Goal: Task Accomplishment & Management: Use online tool/utility

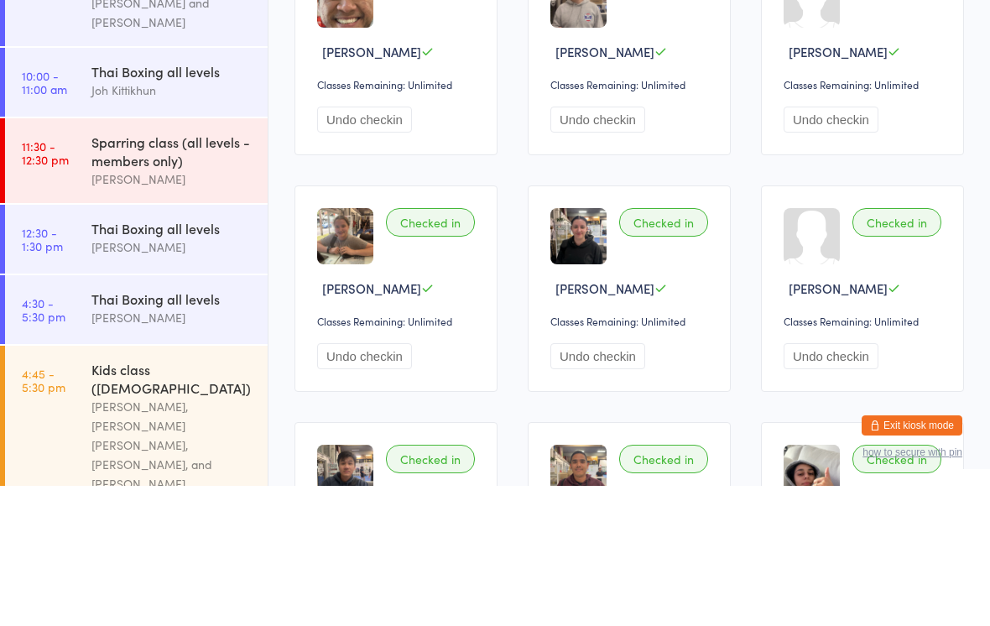
scroll to position [306, 0]
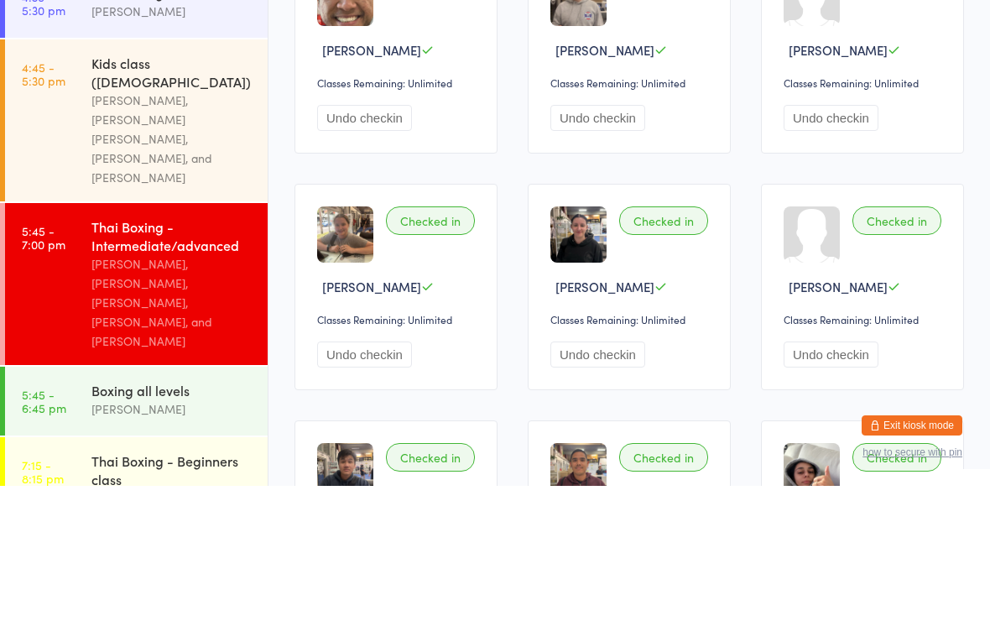
type input "[PERSON_NAME]"
click at [485, 59] on div "[PERSON_NAME] Drop in" at bounding box center [474, 53] width 358 height 39
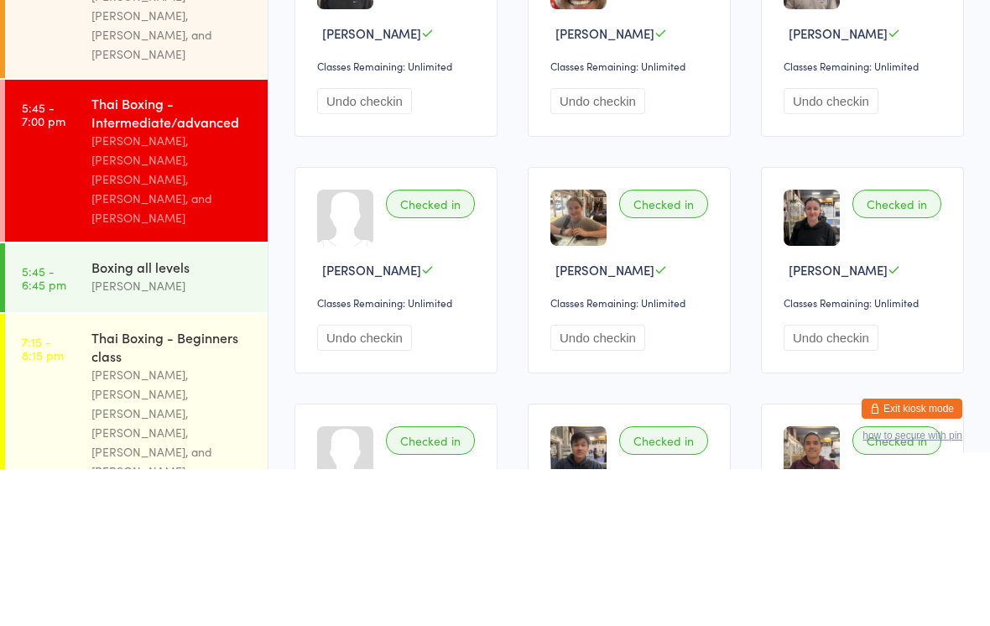
scroll to position [404, 0]
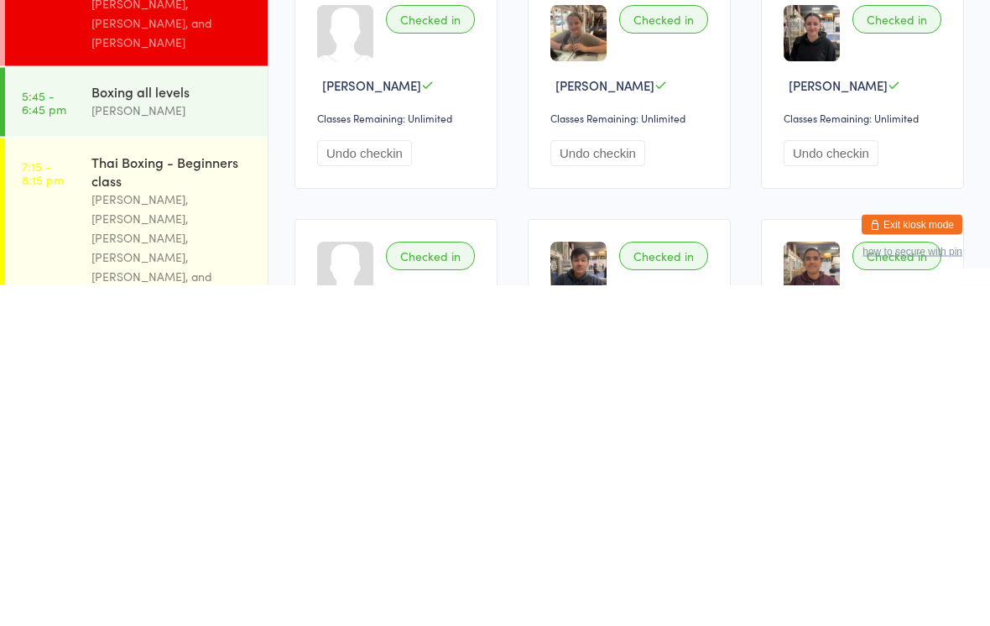
click at [56, 479] on link "7:15 - 8:15 pm Thai Boxing - Beginners class [PERSON_NAME], [PERSON_NAME], [PER…" at bounding box center [136, 569] width 263 height 181
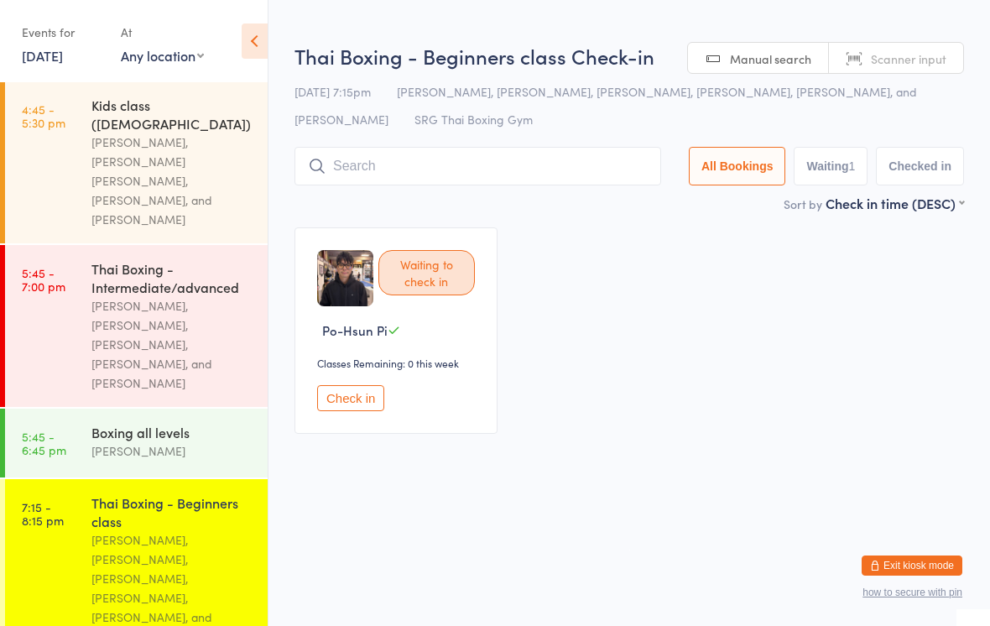
click at [385, 183] on input "search" at bounding box center [478, 166] width 367 height 39
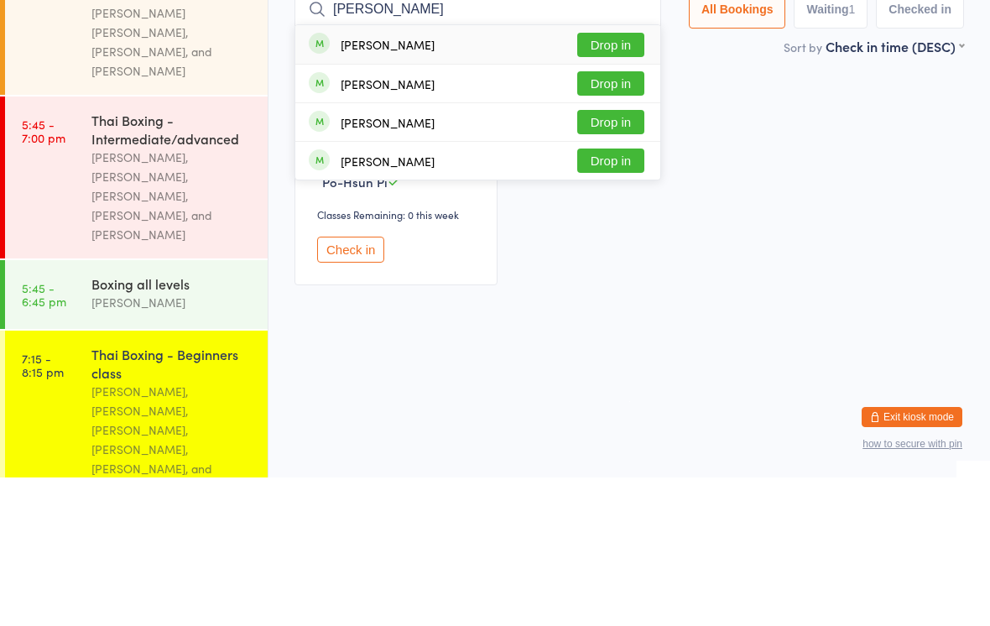
type input "[PERSON_NAME]"
click at [597, 181] on button "Drop in" at bounding box center [610, 193] width 67 height 24
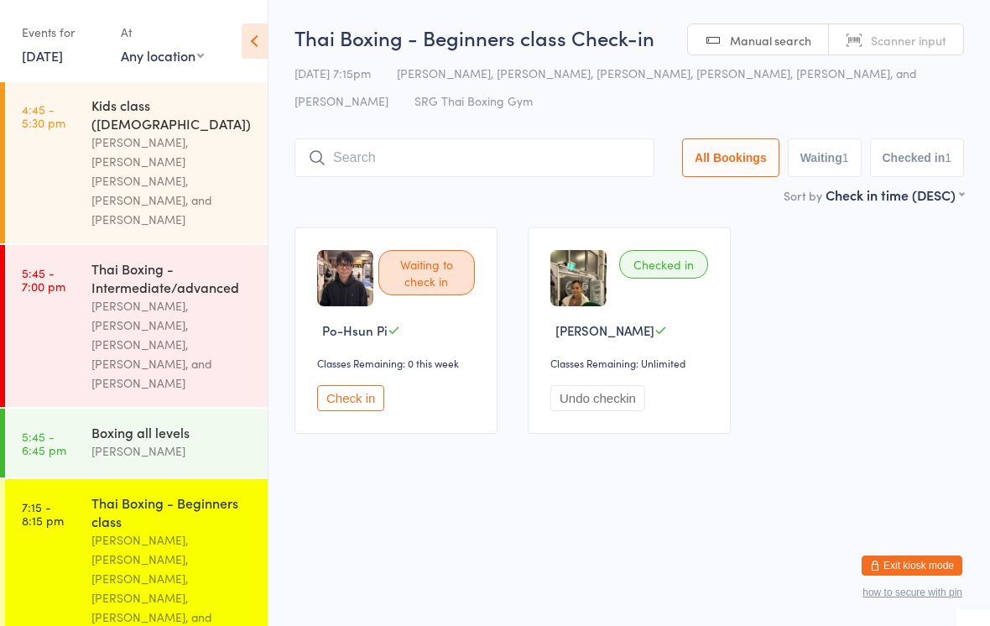
click at [430, 149] on input "search" at bounding box center [475, 157] width 360 height 39
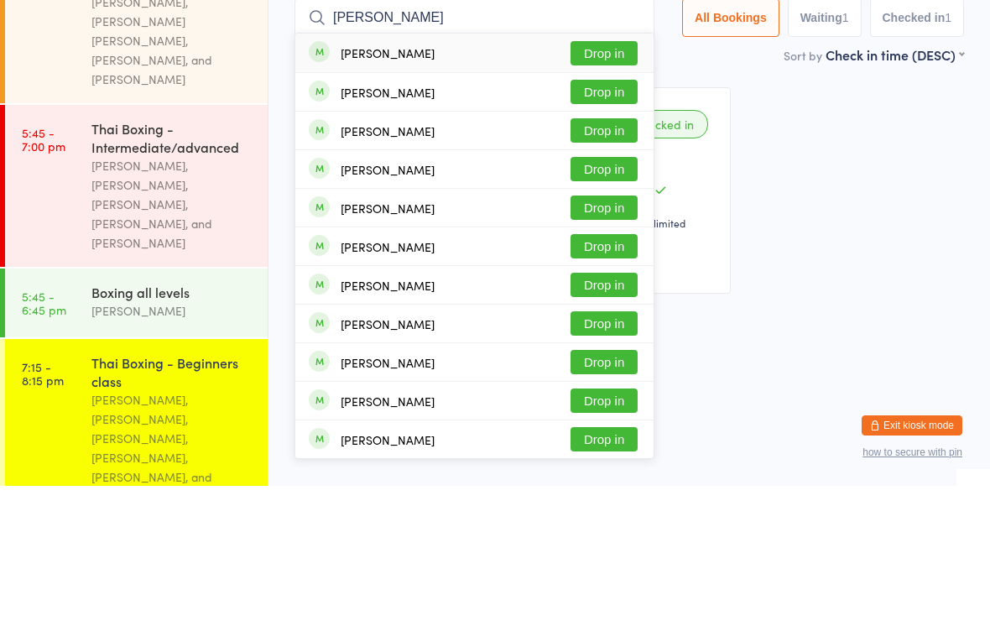
type input "[PERSON_NAME]"
click at [598, 181] on button "Drop in" at bounding box center [604, 193] width 67 height 24
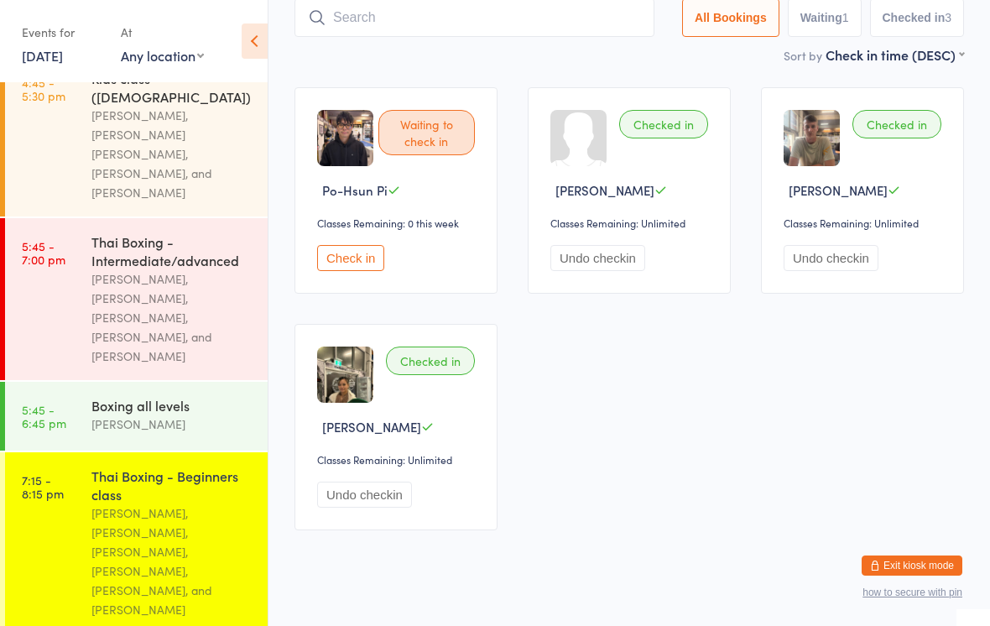
scroll to position [430, 0]
click at [560, 37] on input "search" at bounding box center [475, 17] width 360 height 39
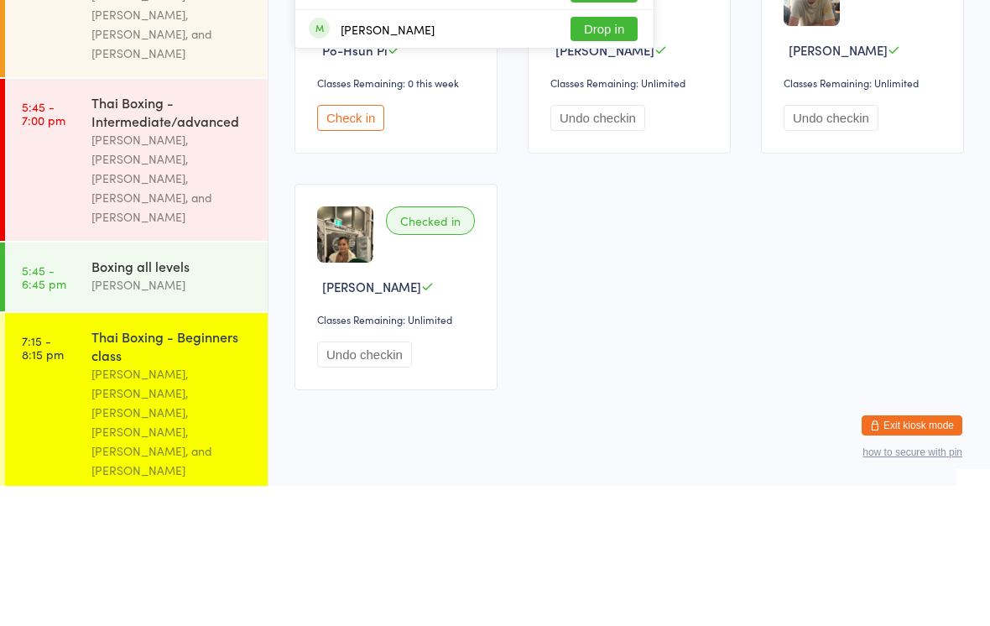
type input "Jorden"
click at [597, 64] on button "Drop in" at bounding box center [604, 53] width 67 height 24
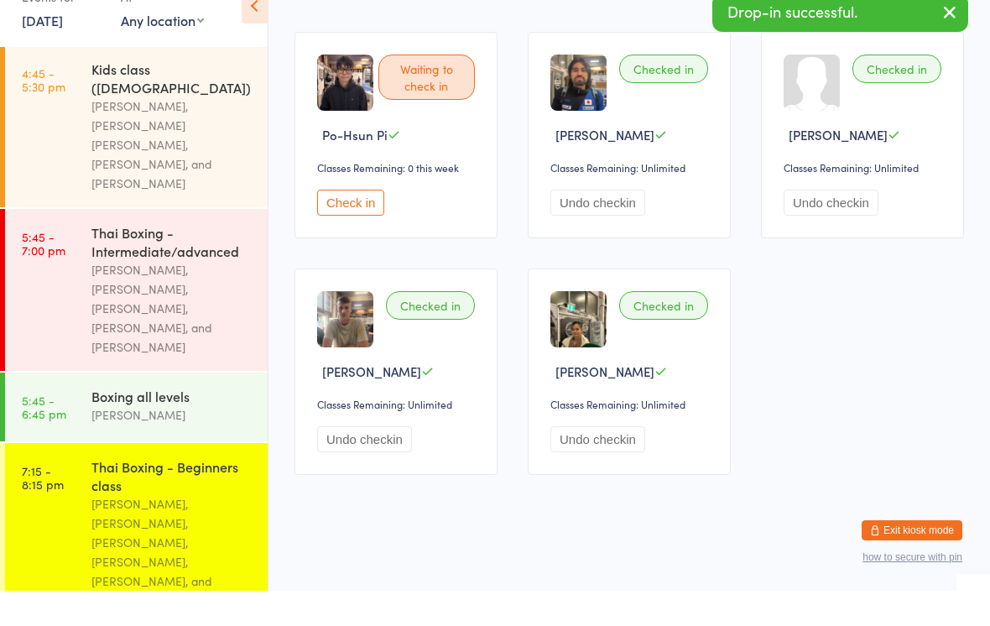
scroll to position [404, 0]
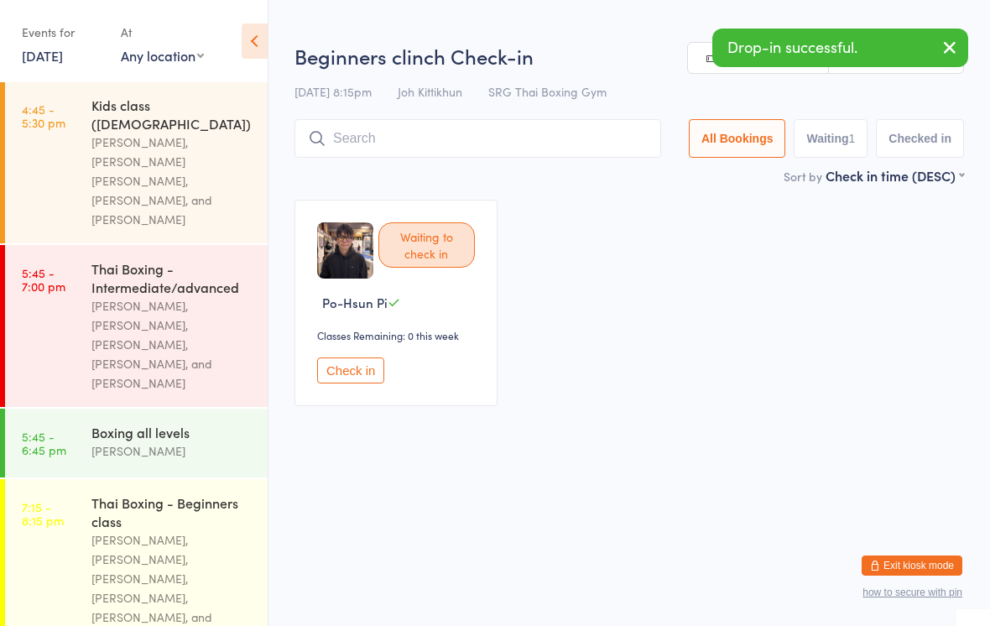
click at [560, 138] on input "search" at bounding box center [478, 138] width 367 height 39
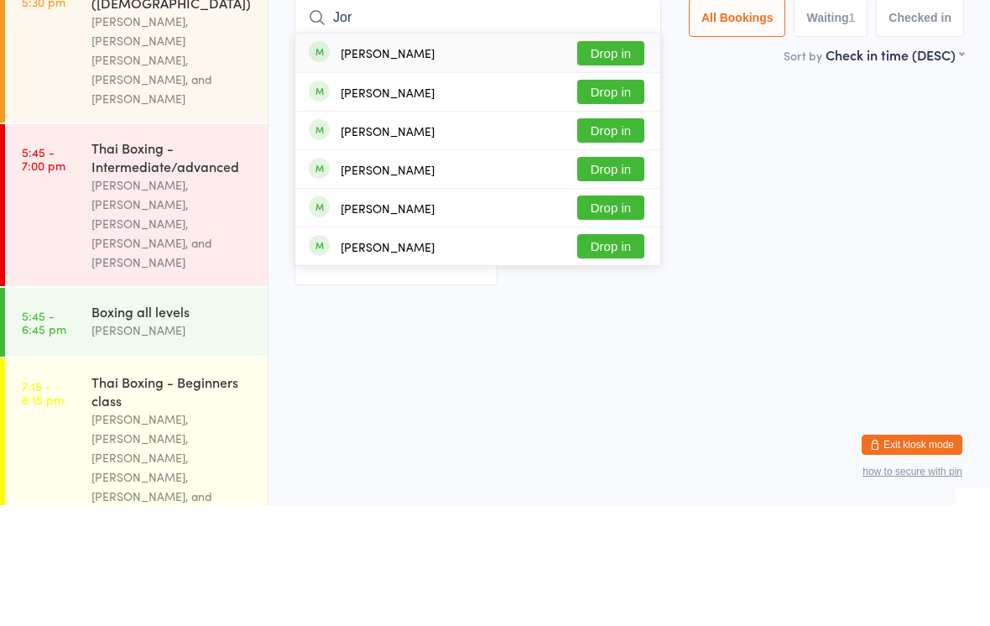
type input "Jor"
click at [613, 278] on button "Drop in" at bounding box center [610, 290] width 67 height 24
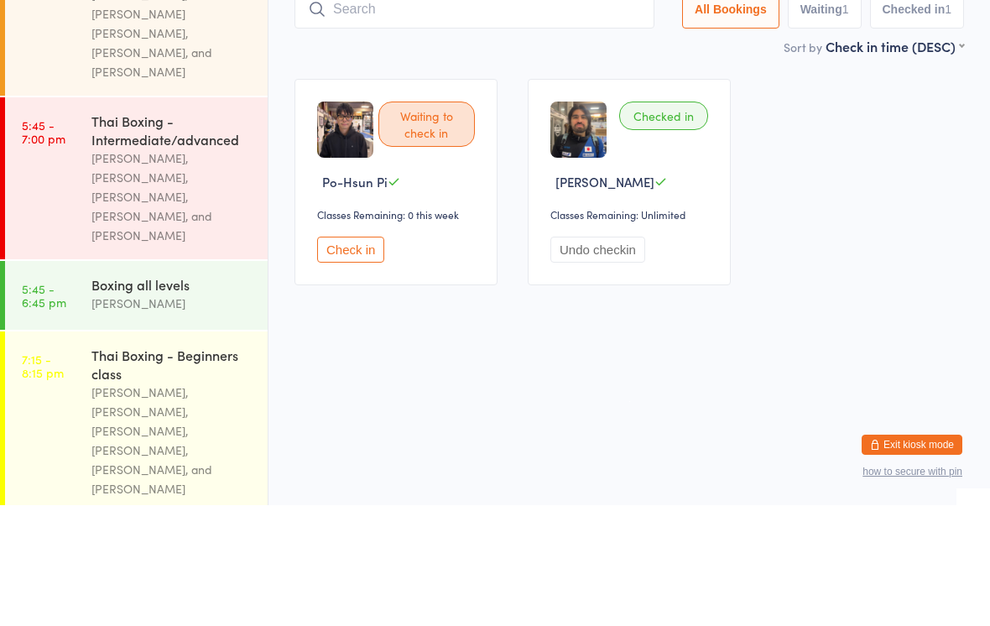
scroll to position [430, 0]
click at [898, 185] on div "Waiting to check in Po-Hsun Pi Classes Remaining: 0 this week Check in Checked …" at bounding box center [629, 303] width 700 height 237
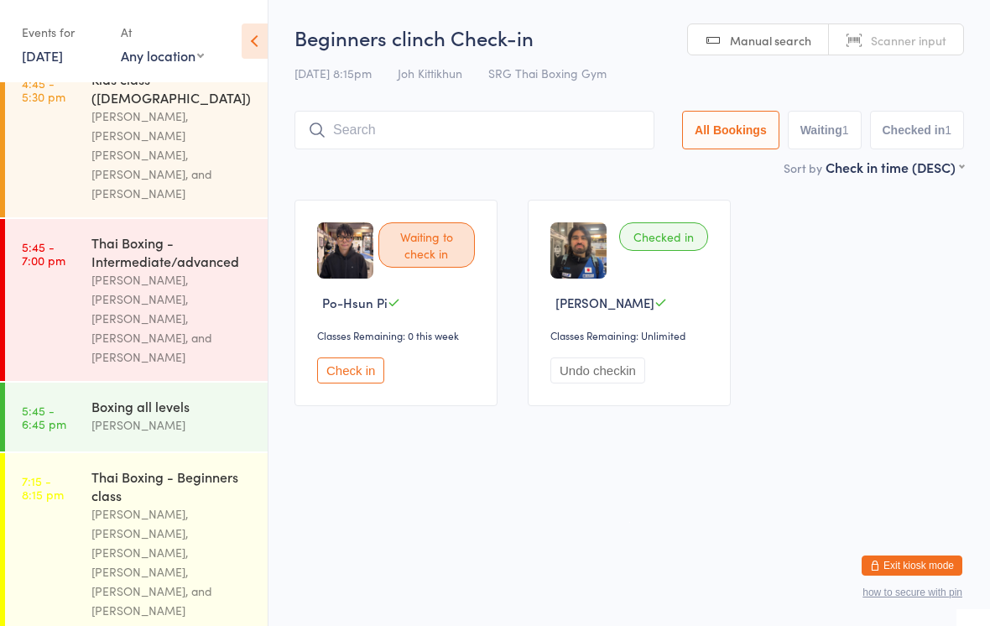
click at [185, 504] on div "[PERSON_NAME], [PERSON_NAME], [PERSON_NAME], [PERSON_NAME], [PERSON_NAME], and …" at bounding box center [172, 562] width 162 height 116
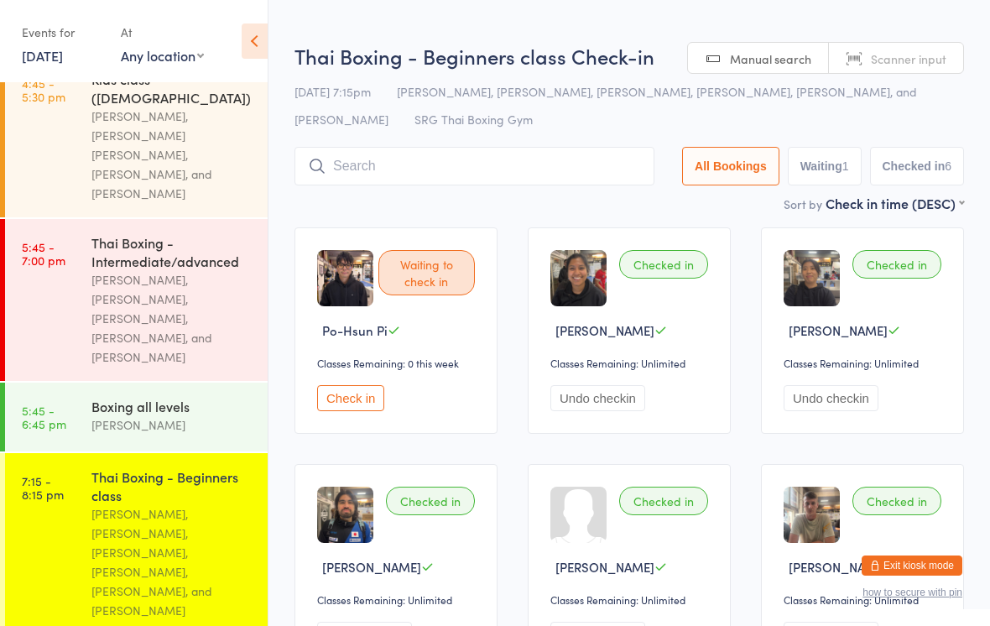
click at [508, 172] on input "search" at bounding box center [475, 166] width 360 height 39
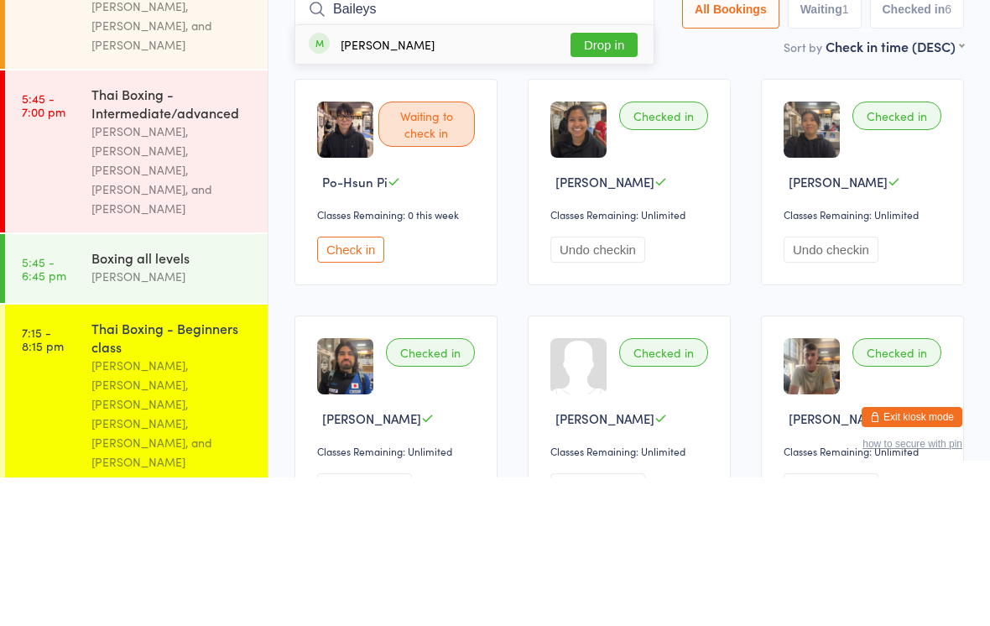
type input "Baileys"
click at [607, 181] on button "Drop in" at bounding box center [604, 193] width 67 height 24
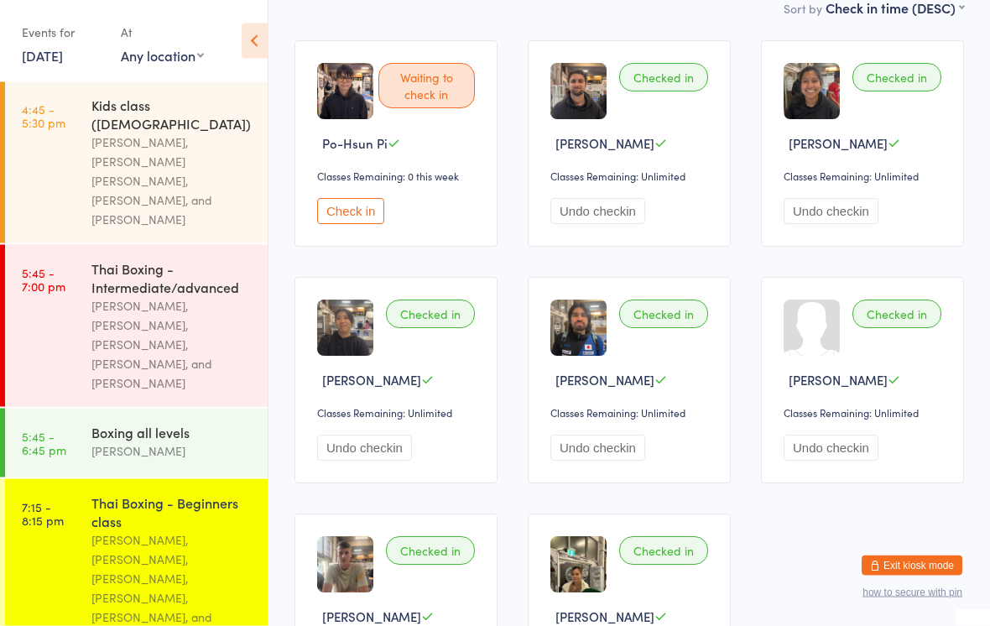
scroll to position [187, 0]
click at [198, 530] on div "[PERSON_NAME], [PERSON_NAME], [PERSON_NAME], [PERSON_NAME], [PERSON_NAME], and …" at bounding box center [172, 588] width 162 height 116
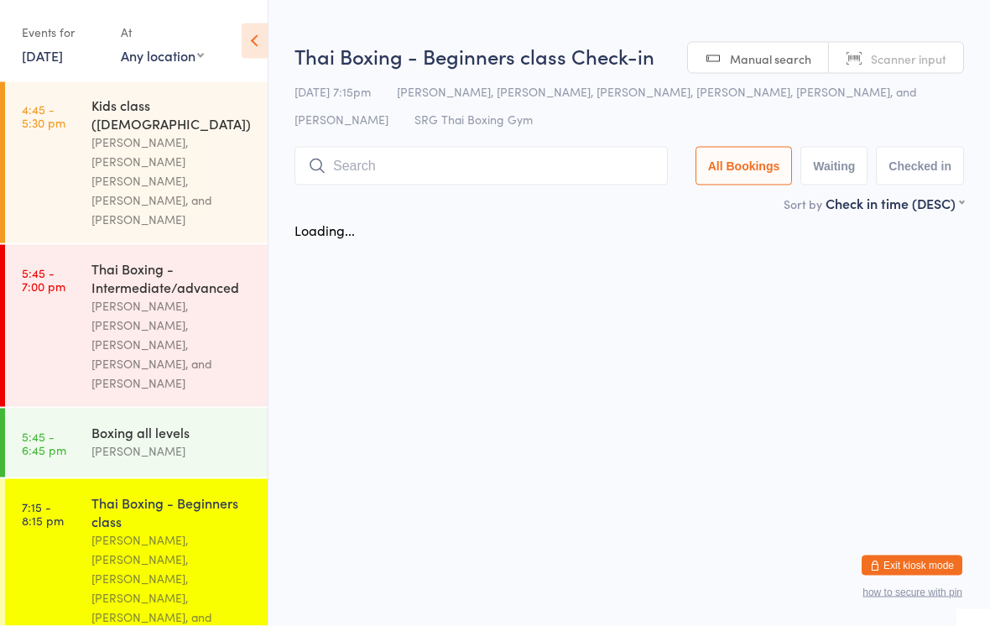
scroll to position [0, 0]
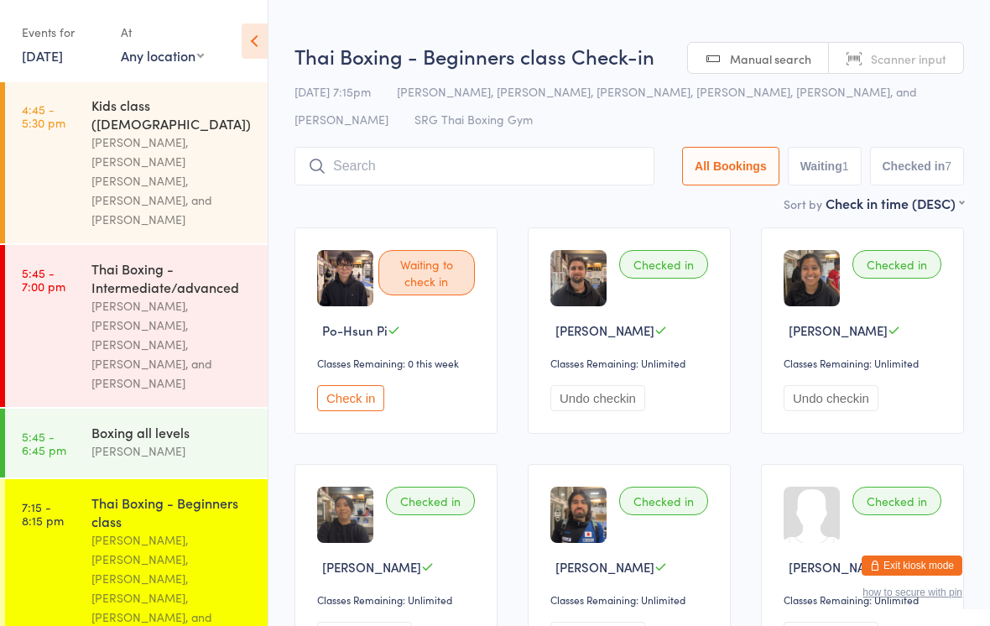
click at [519, 170] on input "search" at bounding box center [475, 166] width 360 height 39
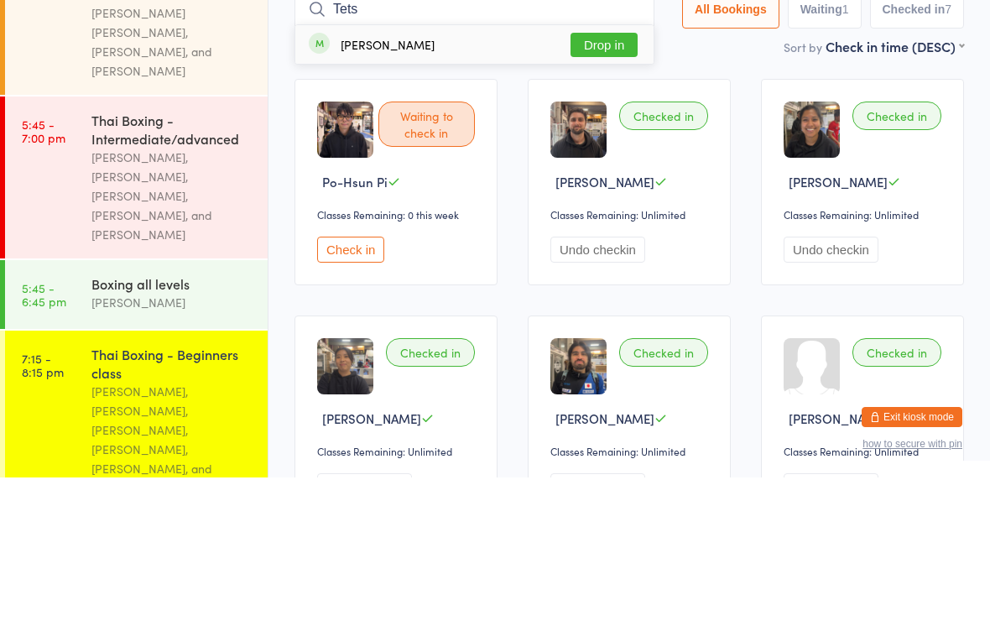
type input "Tets"
click at [627, 181] on button "Drop in" at bounding box center [604, 193] width 67 height 24
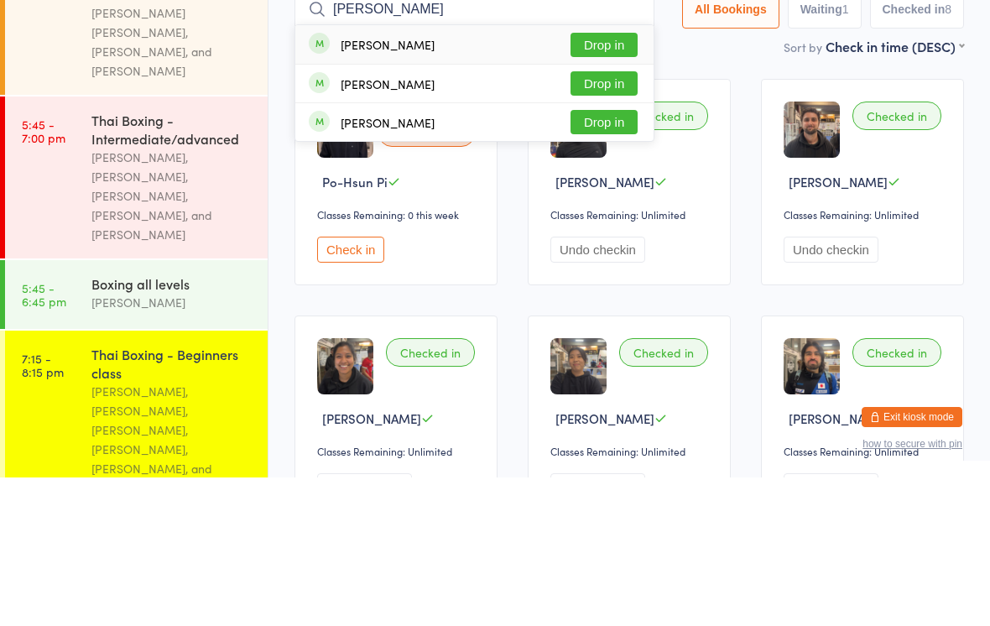
type input "[PERSON_NAME]"
click at [328, 181] on span at bounding box center [319, 191] width 21 height 21
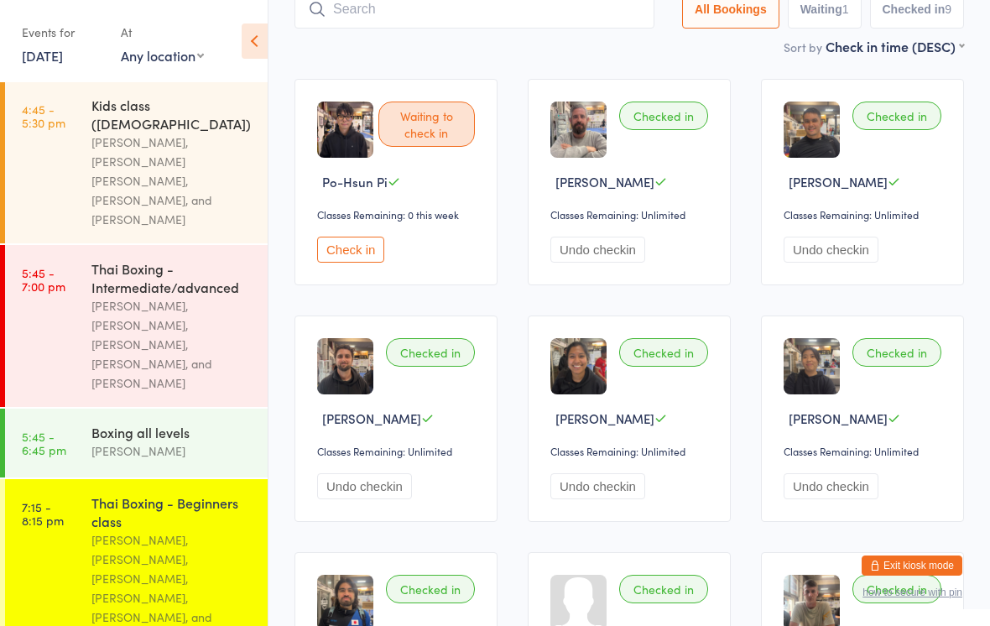
click at [346, 23] on input "search" at bounding box center [475, 9] width 360 height 39
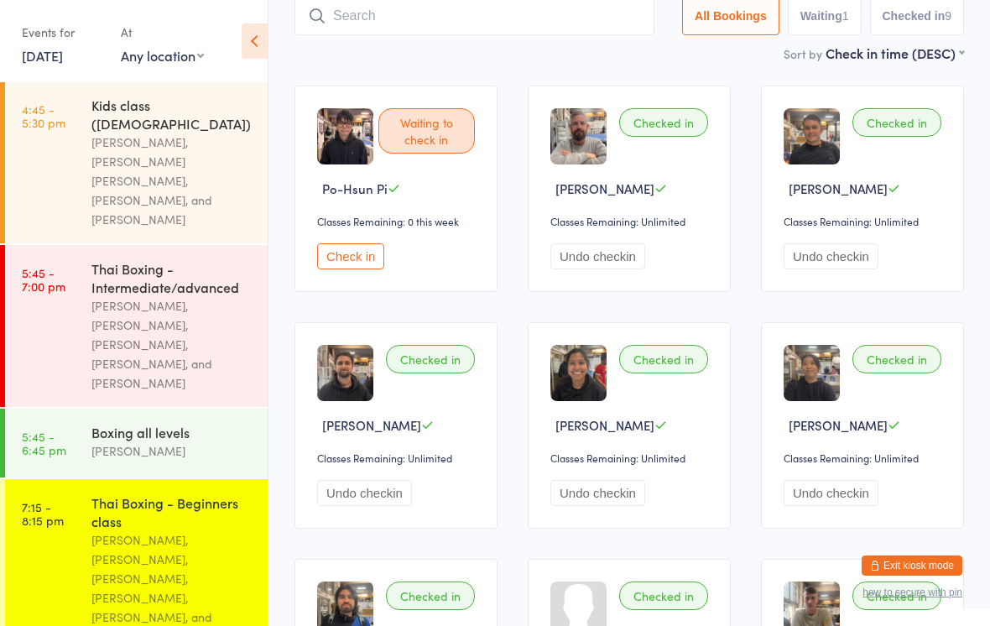
scroll to position [140, 0]
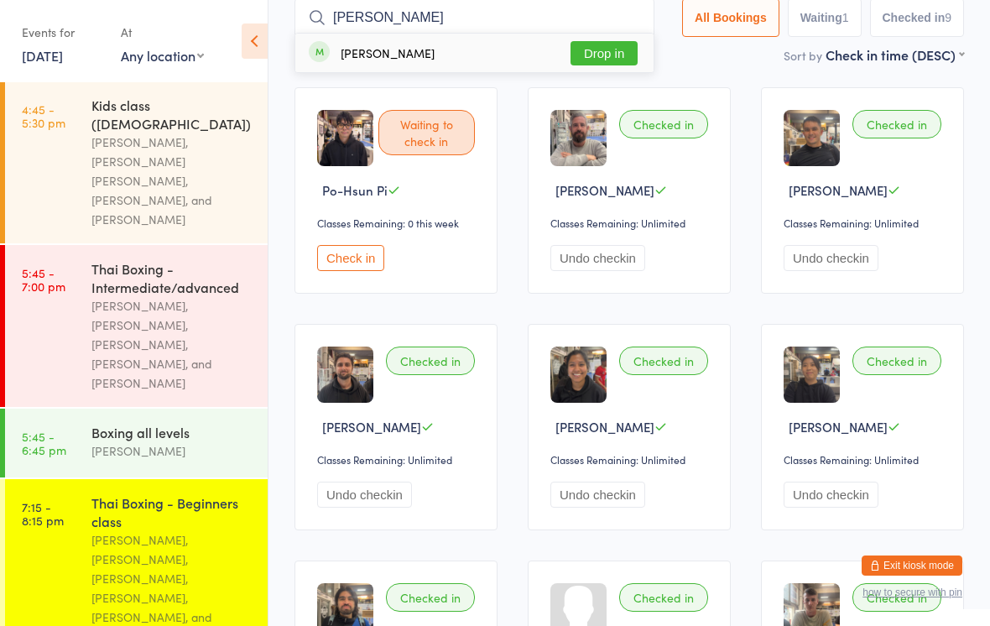
type input "[PERSON_NAME]"
click at [595, 57] on button "Drop in" at bounding box center [604, 53] width 67 height 24
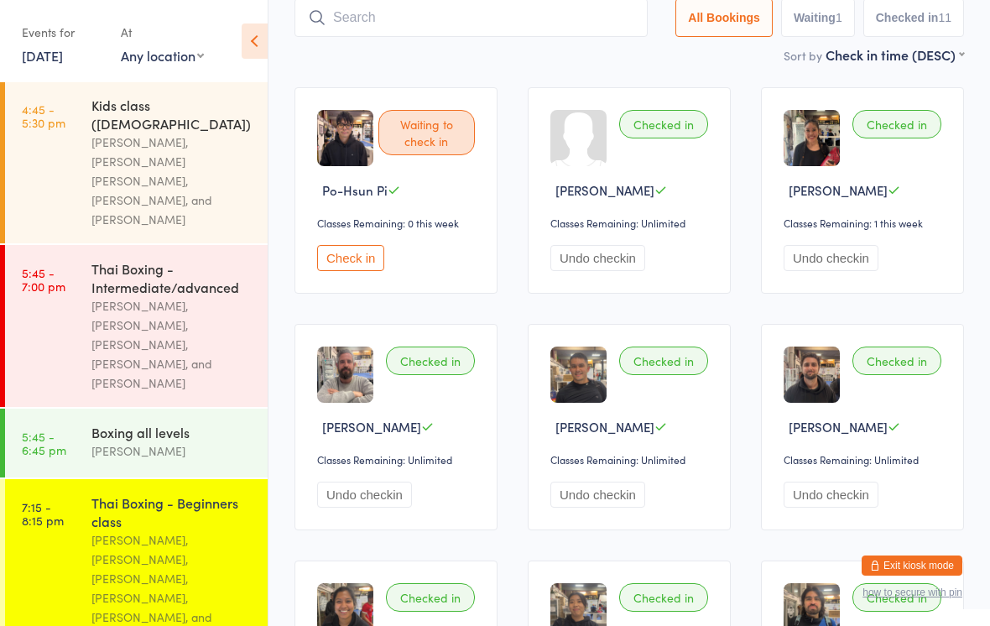
click at [461, 34] on input "search" at bounding box center [471, 17] width 353 height 39
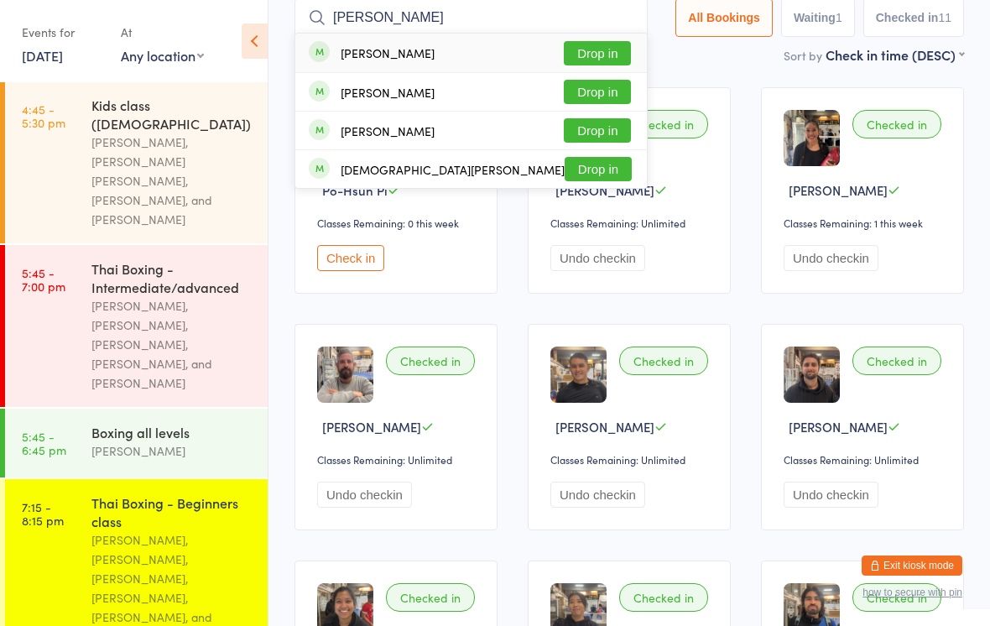
type input "[PERSON_NAME]"
click at [517, 50] on div "[PERSON_NAME] Drop in" at bounding box center [471, 53] width 352 height 39
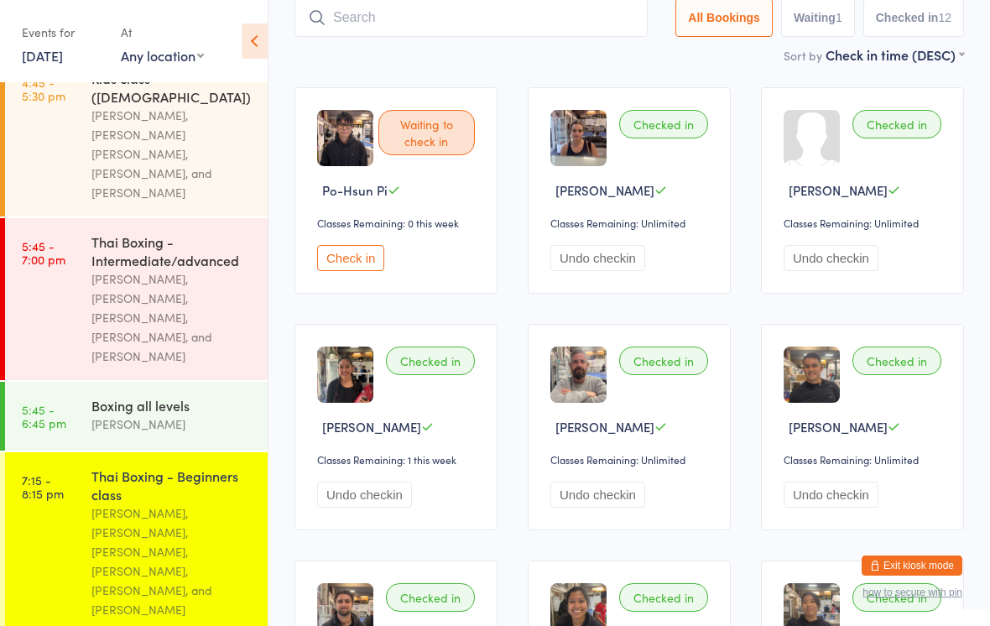
scroll to position [430, 0]
click at [191, 467] on div "Thai Boxing - Beginners class" at bounding box center [172, 485] width 162 height 37
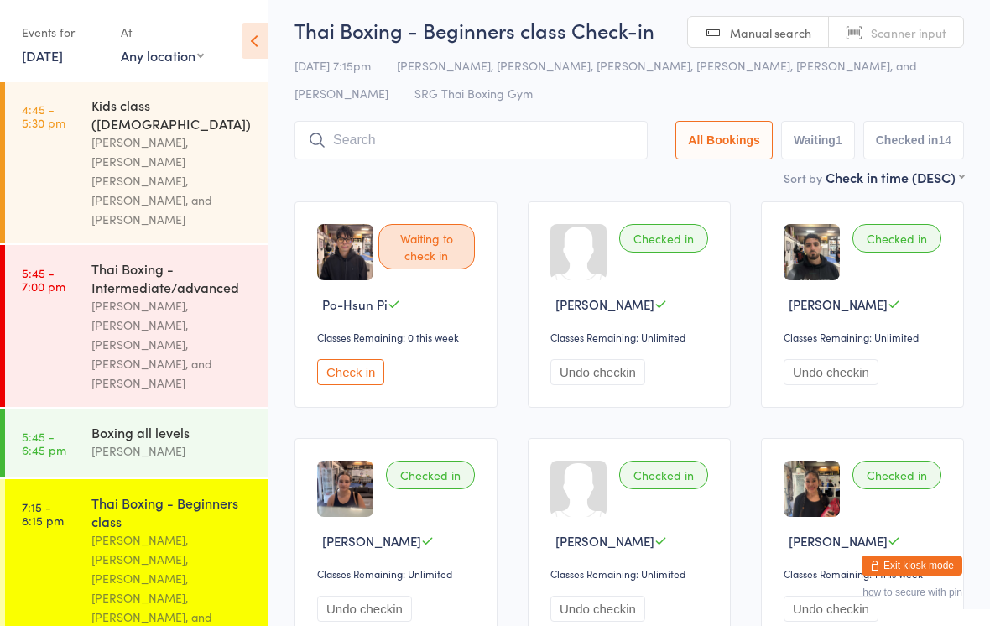
scroll to position [0, 0]
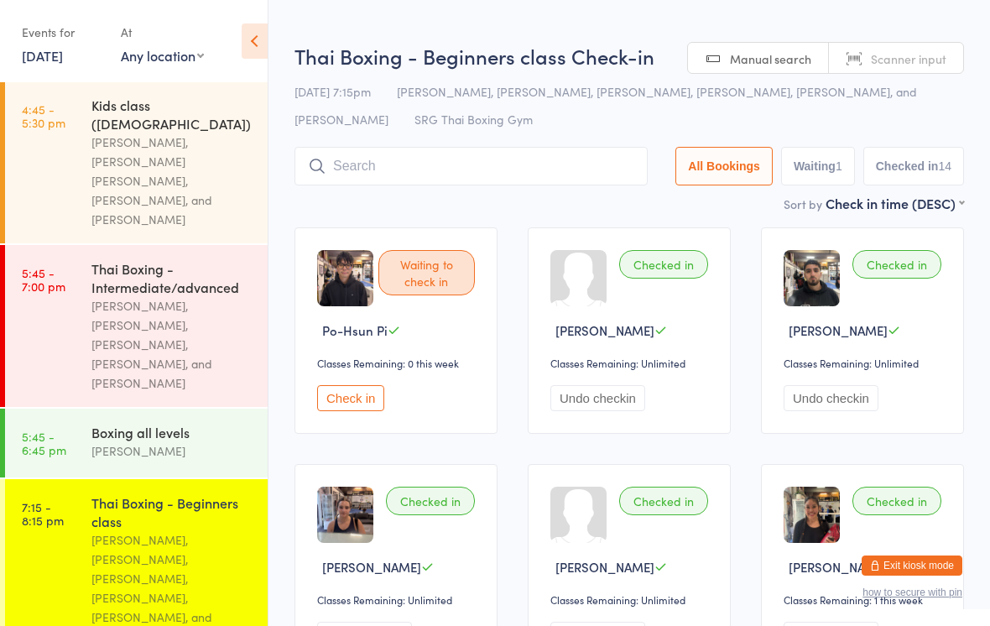
click at [531, 176] on input "search" at bounding box center [471, 166] width 353 height 39
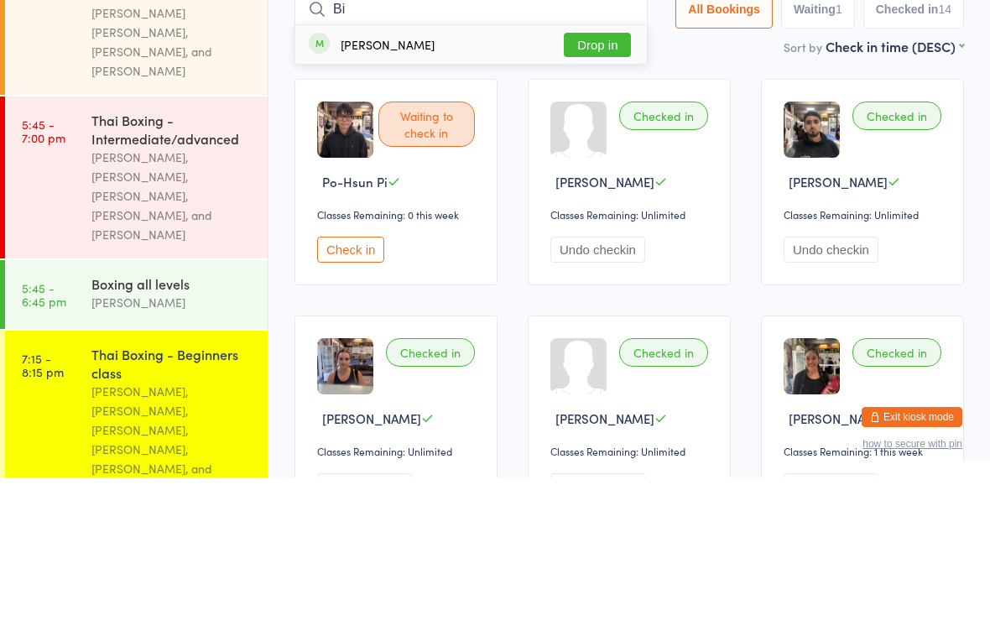
type input "Bi"
click at [608, 181] on button "Drop in" at bounding box center [597, 193] width 67 height 24
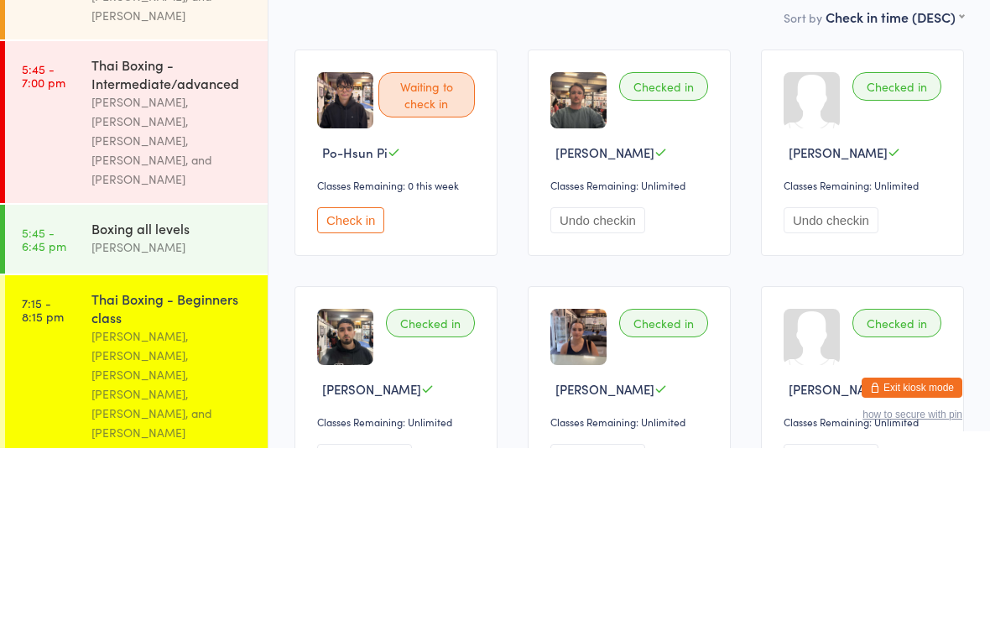
scroll to position [404, 0]
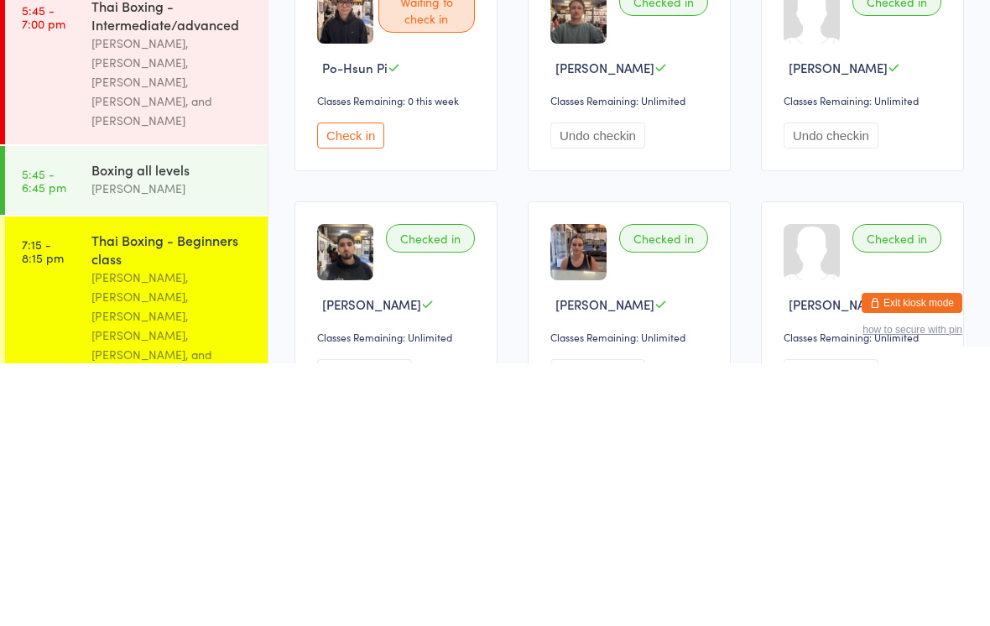
click at [92, 530] on div "[PERSON_NAME], [PERSON_NAME], [PERSON_NAME], [PERSON_NAME], [PERSON_NAME], and …" at bounding box center [172, 588] width 162 height 116
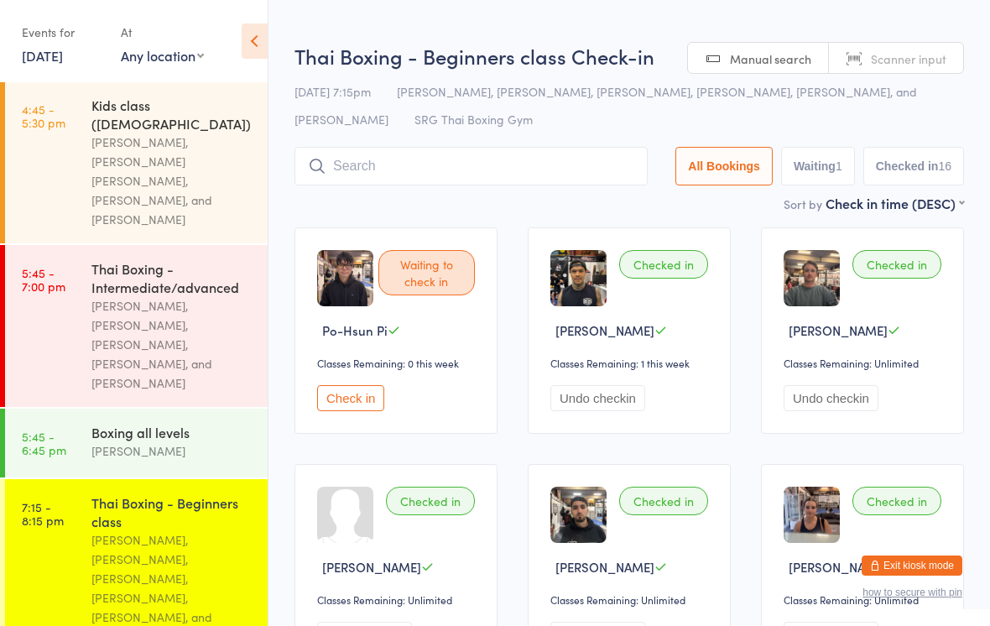
click at [524, 176] on input "search" at bounding box center [471, 166] width 353 height 39
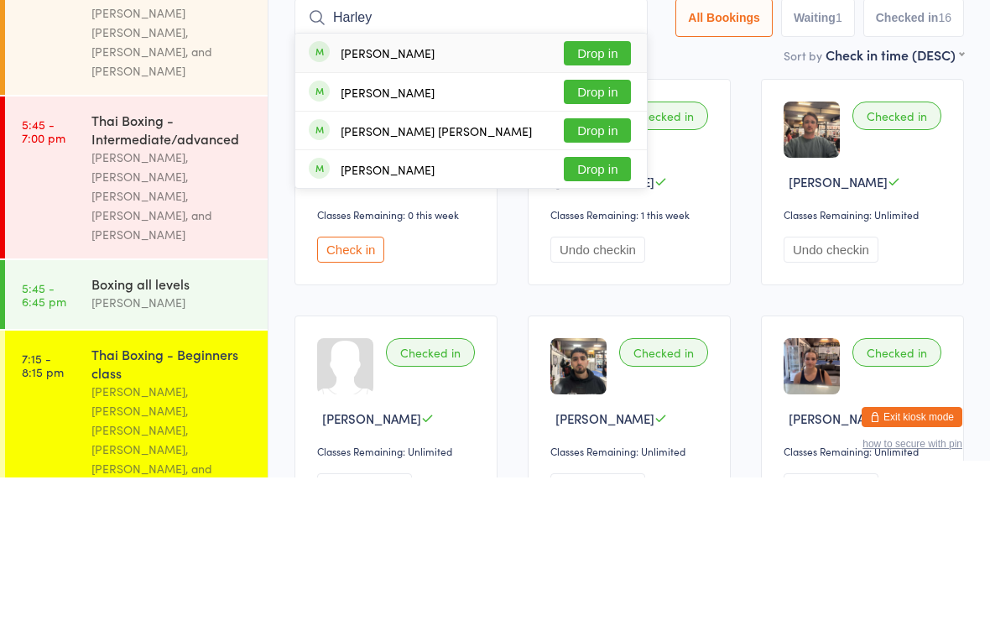
type input "Harley"
click at [587, 190] on button "Drop in" at bounding box center [597, 202] width 67 height 24
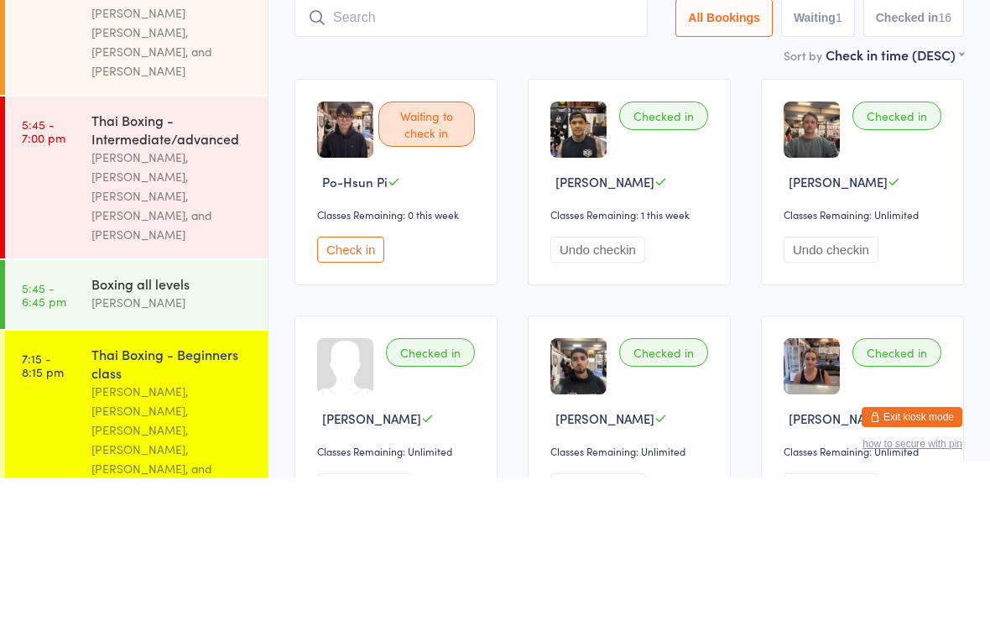
scroll to position [149, 0]
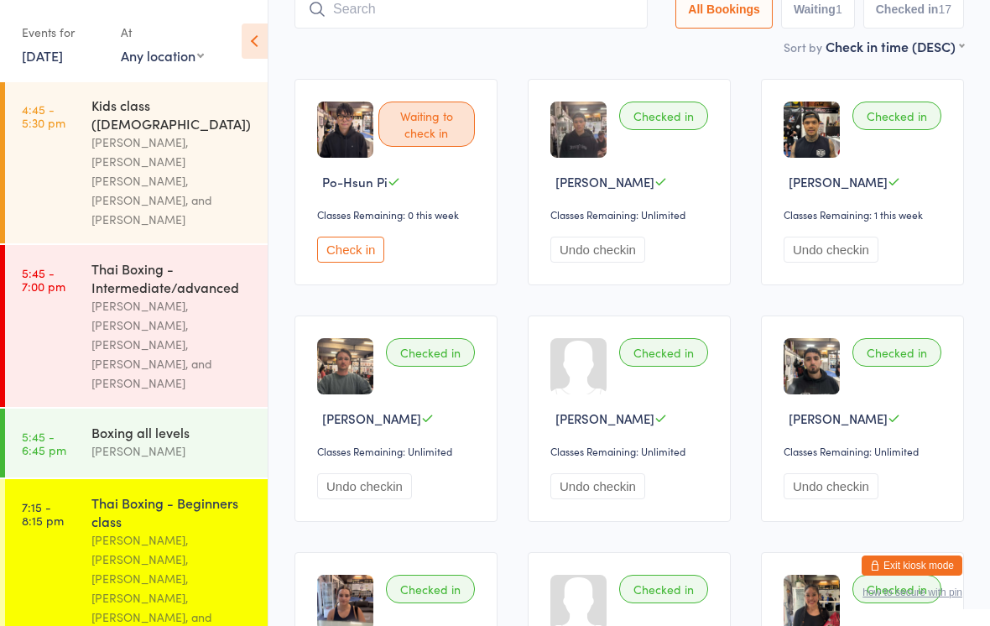
click at [405, 2] on input "search" at bounding box center [471, 9] width 353 height 39
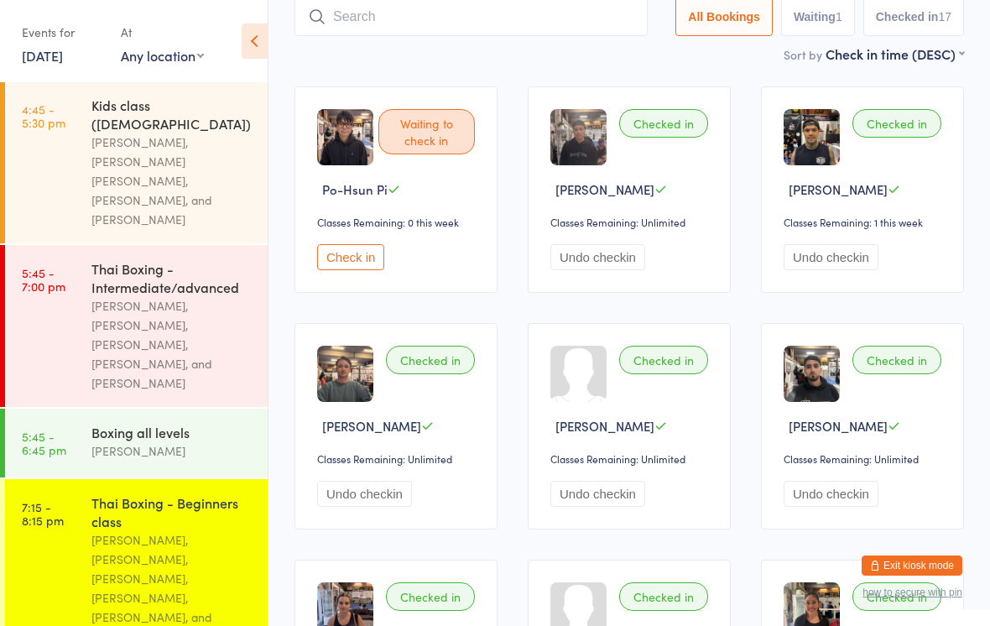
scroll to position [140, 0]
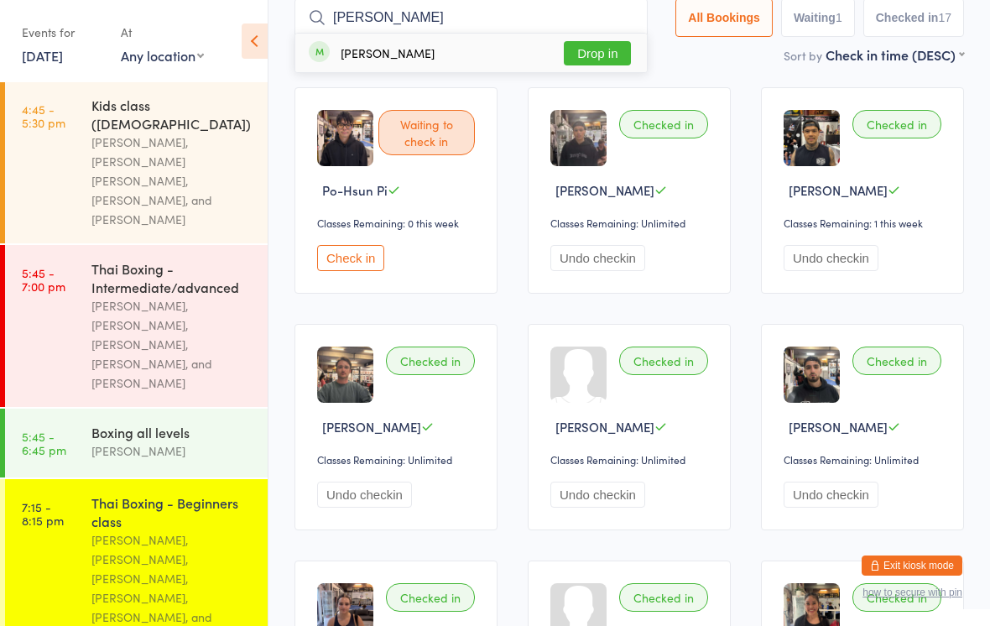
type input "[PERSON_NAME]"
click at [596, 58] on button "Drop in" at bounding box center [597, 53] width 67 height 24
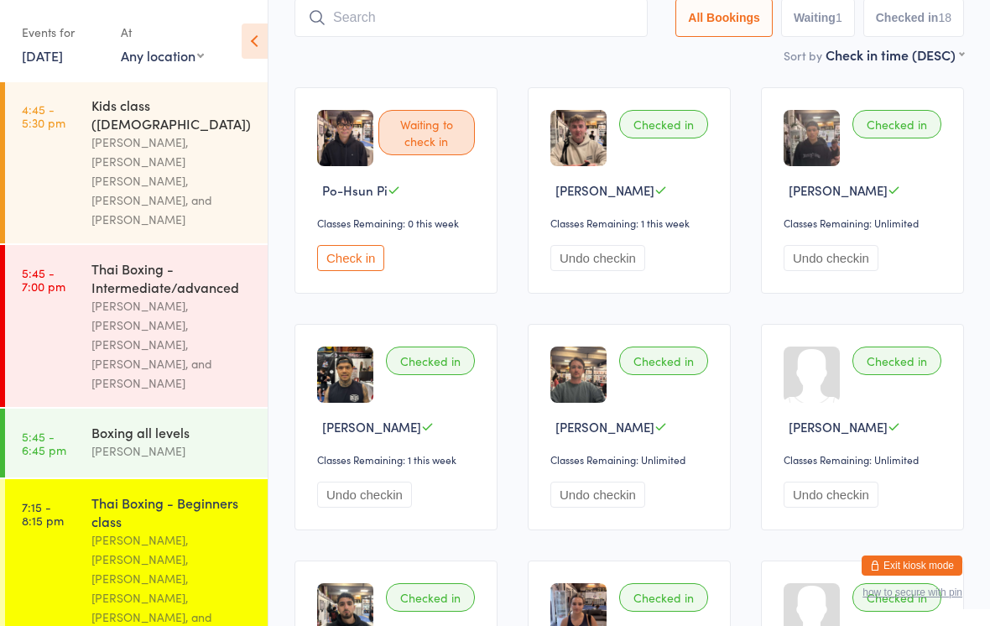
click at [204, 530] on div "[PERSON_NAME], [PERSON_NAME], [PERSON_NAME], [PERSON_NAME], [PERSON_NAME], and …" at bounding box center [172, 588] width 162 height 116
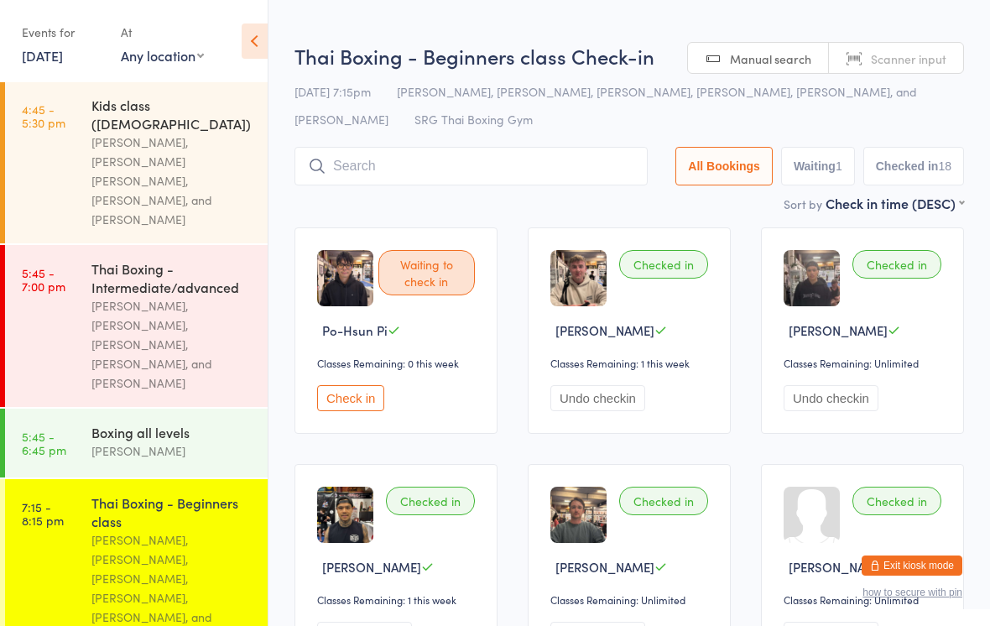
click at [534, 171] on input "search" at bounding box center [471, 166] width 353 height 39
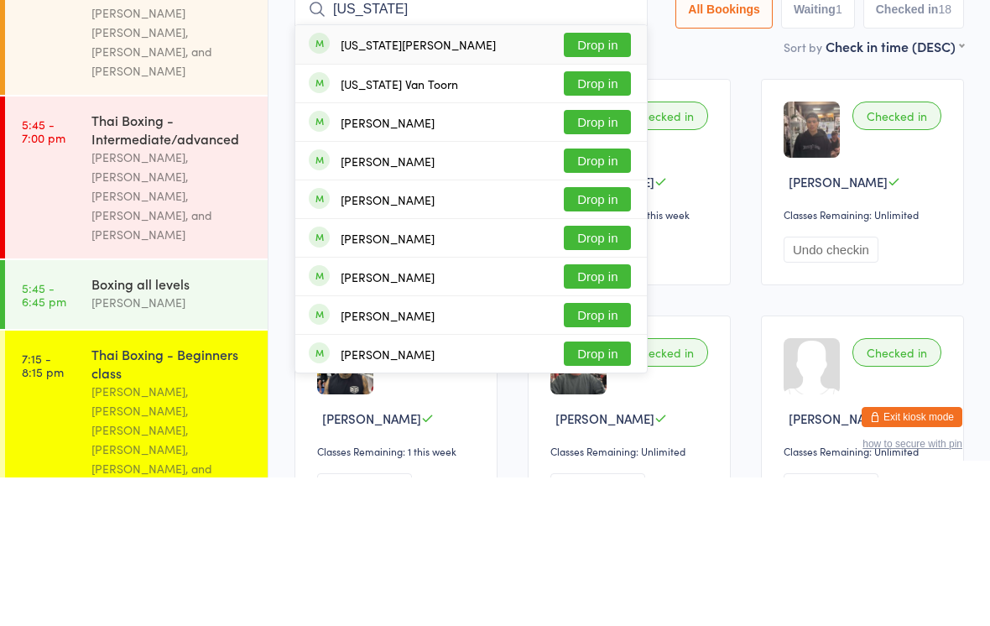
type input "[US_STATE]"
click at [600, 220] on button "Drop in" at bounding box center [597, 232] width 67 height 24
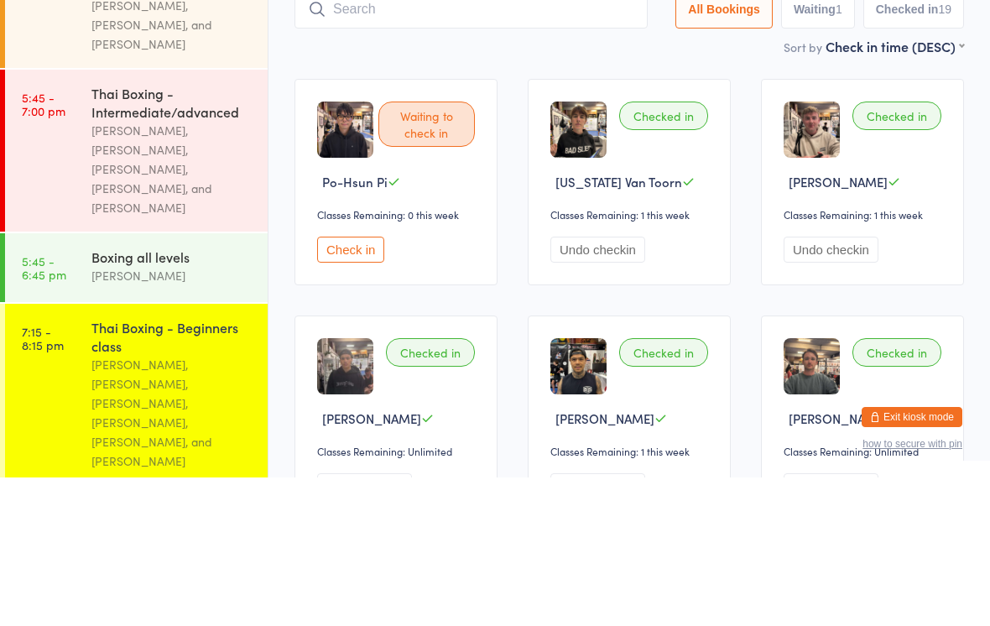
scroll to position [430, 0]
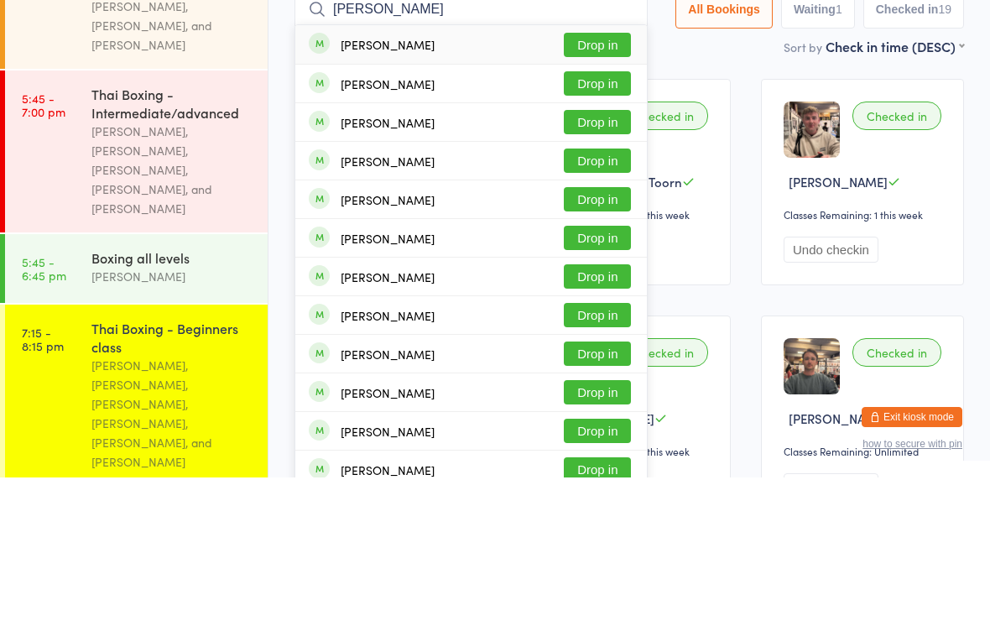
type input "[PERSON_NAME]"
click at [594, 220] on button "Drop in" at bounding box center [597, 232] width 67 height 24
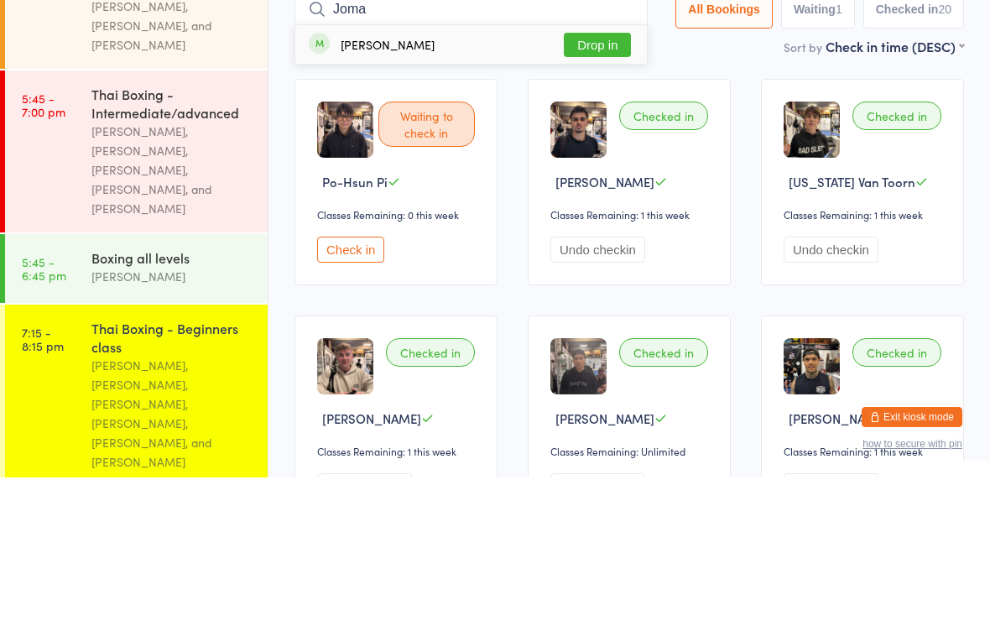
type input "Joma"
click at [623, 174] on div "[PERSON_NAME] Drop in" at bounding box center [471, 193] width 352 height 39
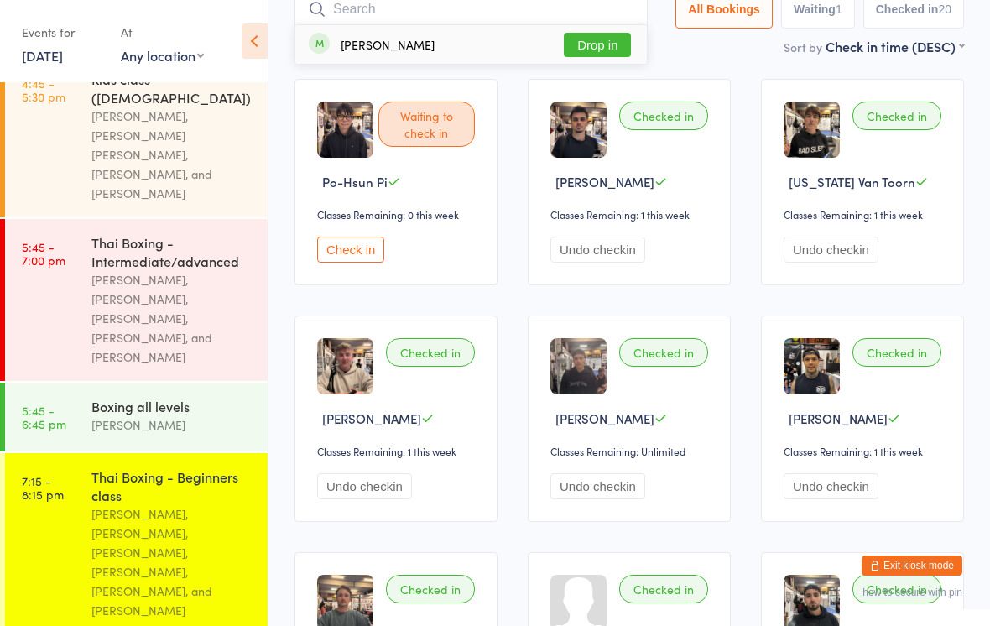
click at [626, 50] on div "Sort by Check in time (DESC) First name (ASC) First name (DESC) Last name (ASC)…" at bounding box center [630, 46] width 670 height 18
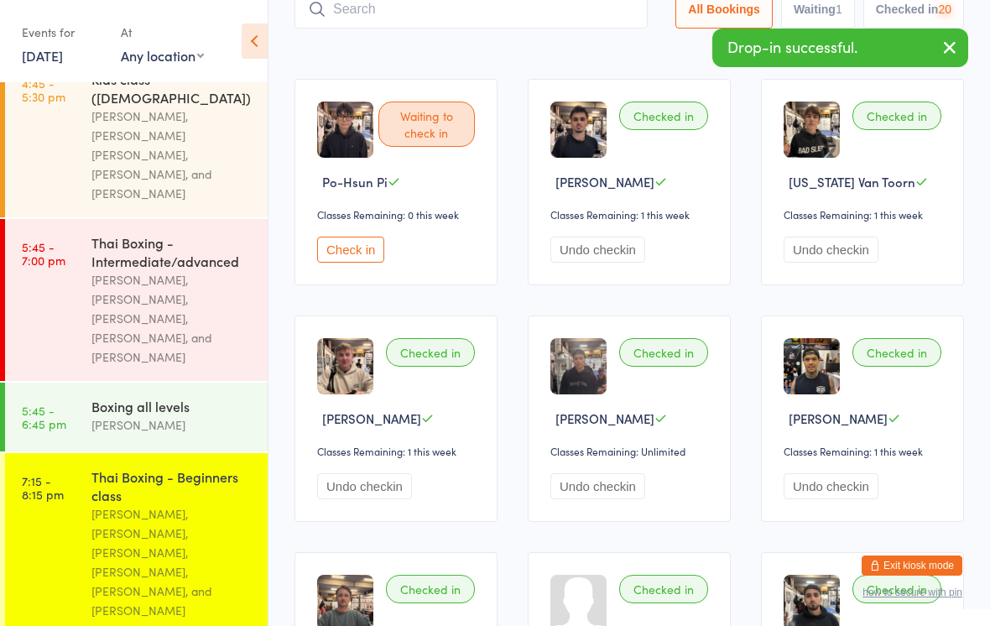
click at [530, 29] on input "search" at bounding box center [471, 9] width 353 height 39
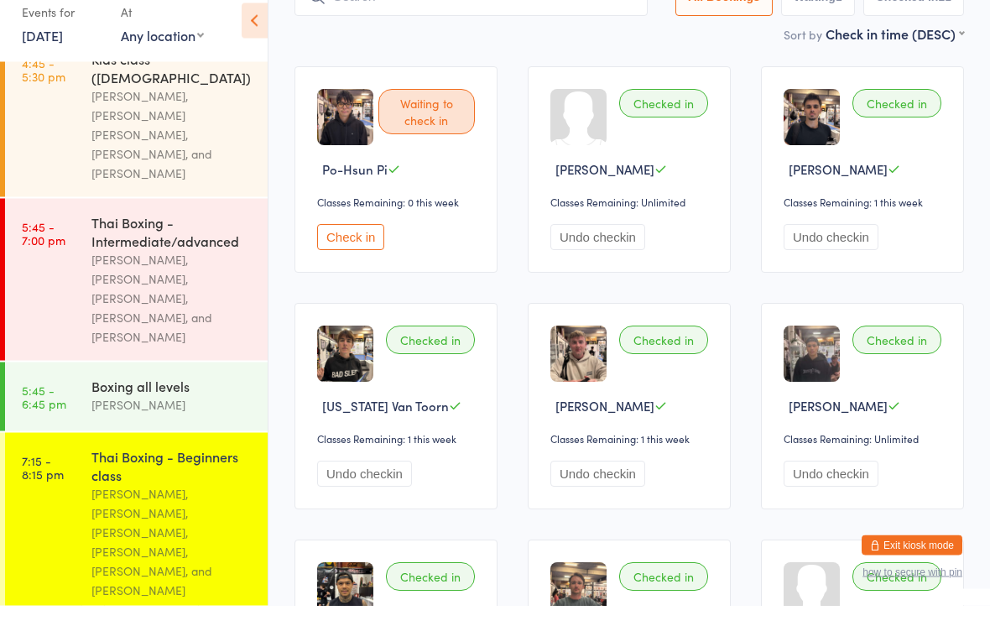
scroll to position [404, 0]
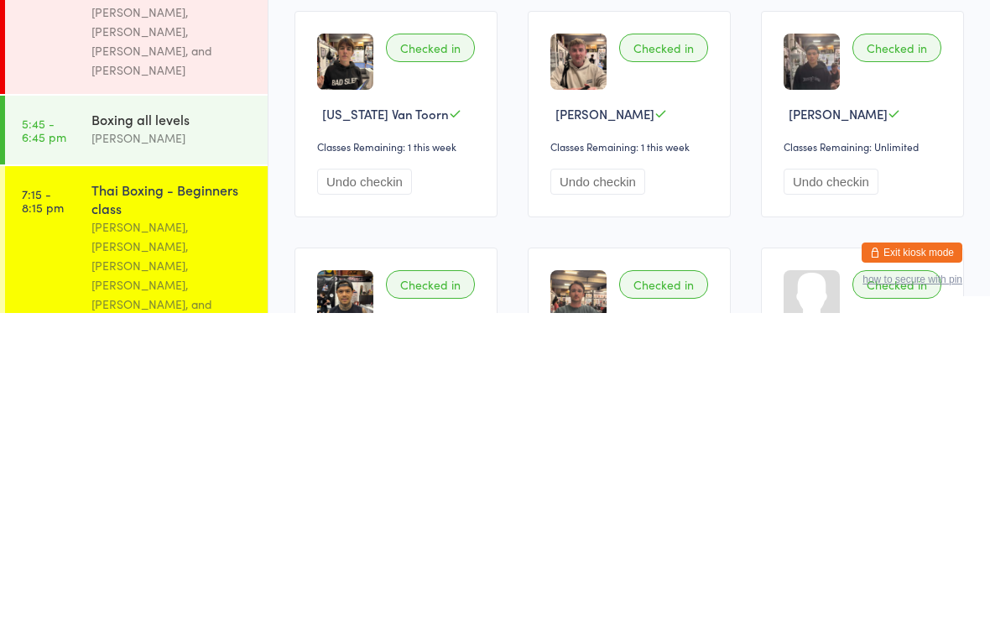
click at [195, 530] on div "[PERSON_NAME], [PERSON_NAME], [PERSON_NAME], [PERSON_NAME], [PERSON_NAME], and …" at bounding box center [172, 588] width 162 height 116
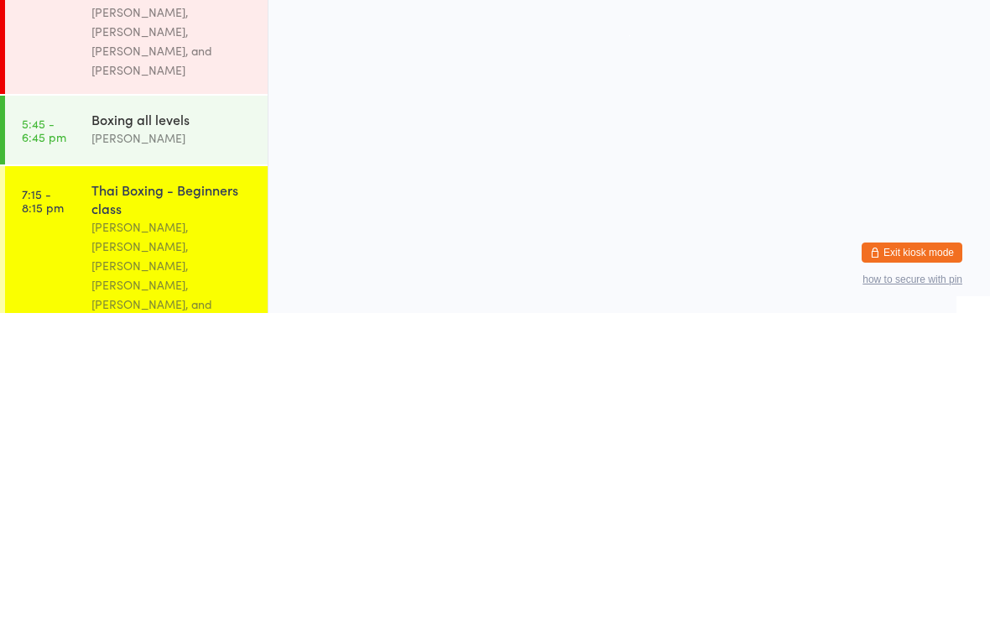
scroll to position [0, 0]
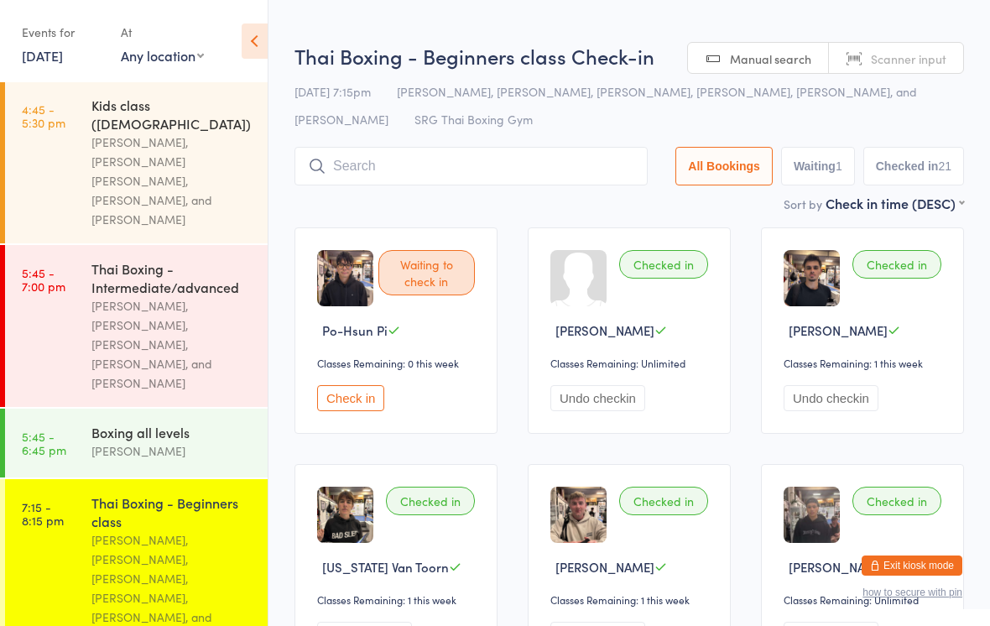
click at [516, 174] on input "search" at bounding box center [471, 166] width 353 height 39
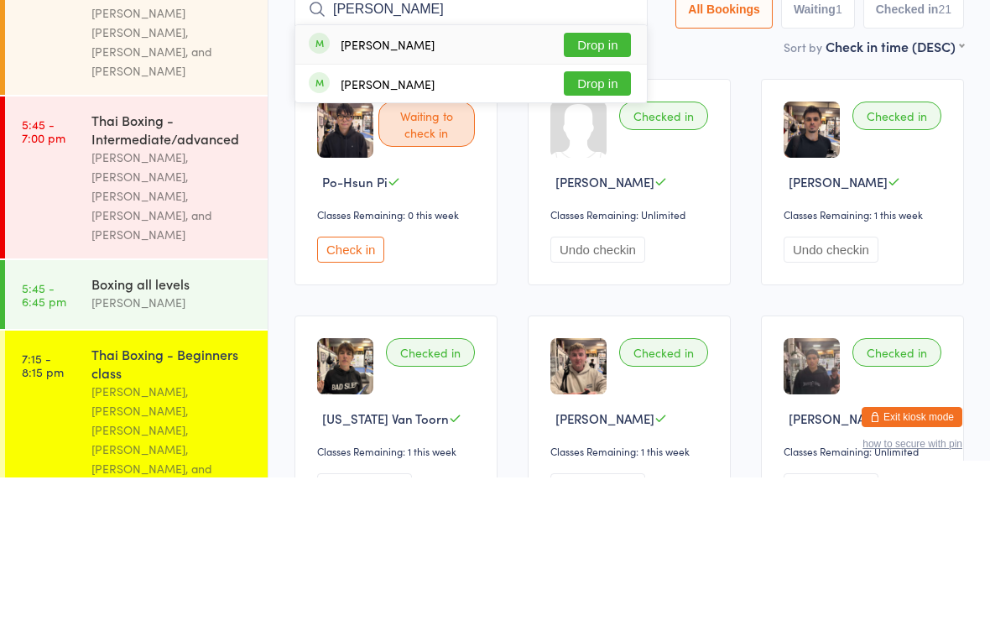
type input "[PERSON_NAME]"
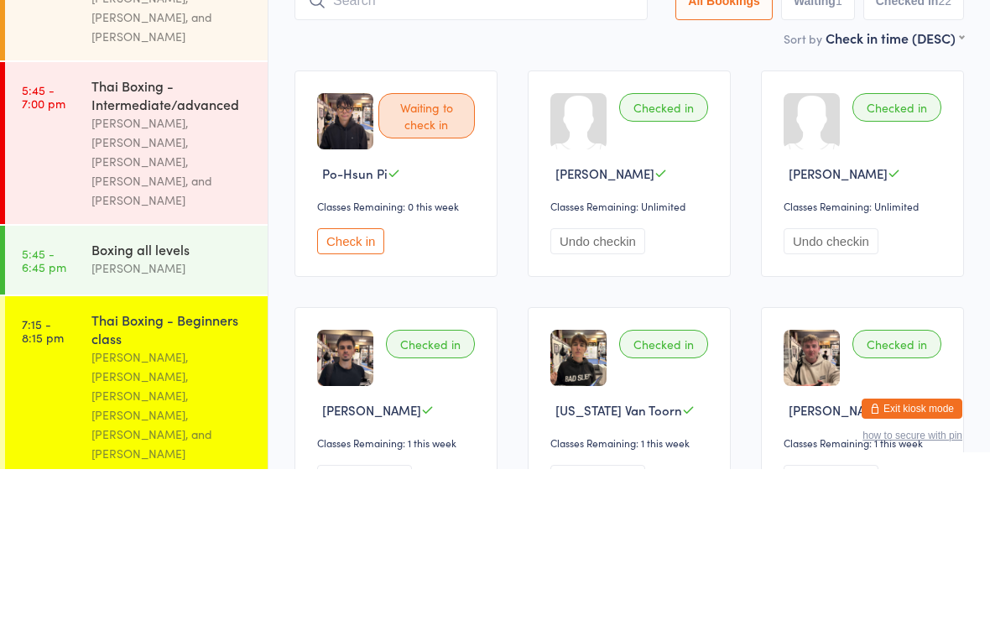
scroll to position [404, 0]
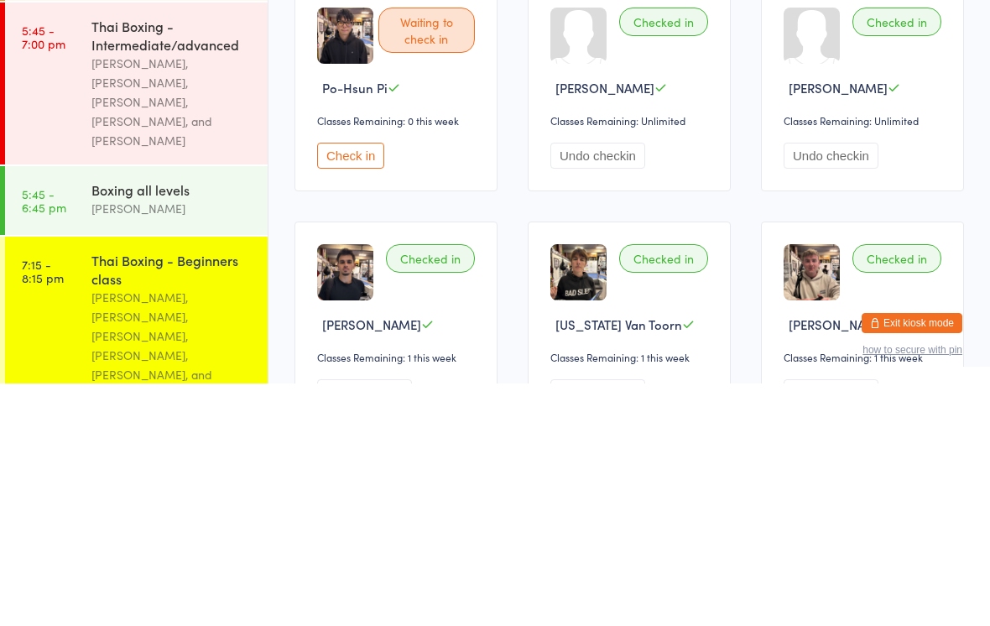
click at [107, 493] on div "Thai Boxing - Beginners class" at bounding box center [172, 511] width 162 height 37
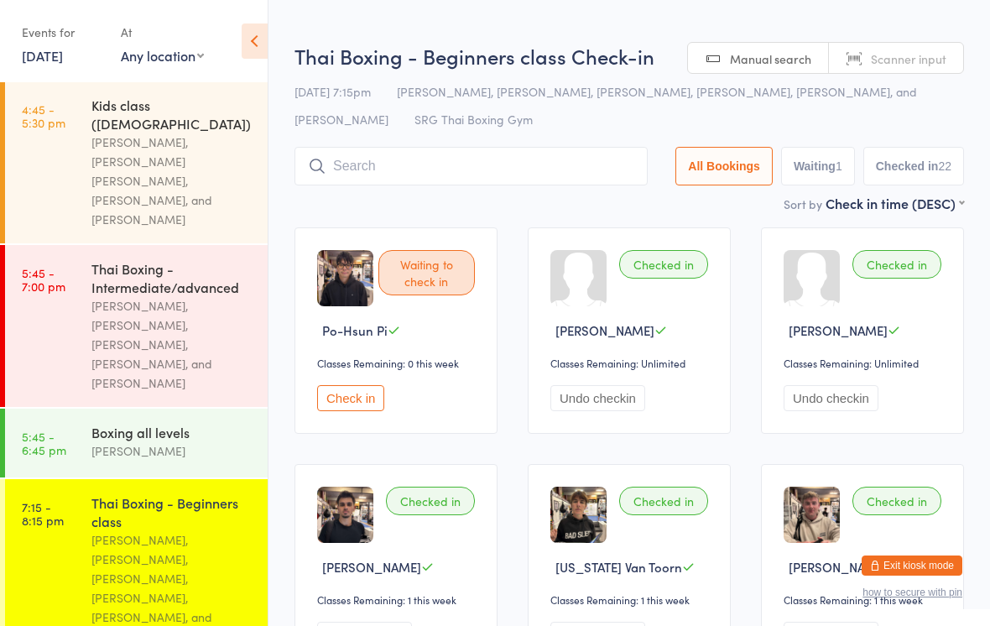
click at [362, 180] on input "search" at bounding box center [471, 166] width 353 height 39
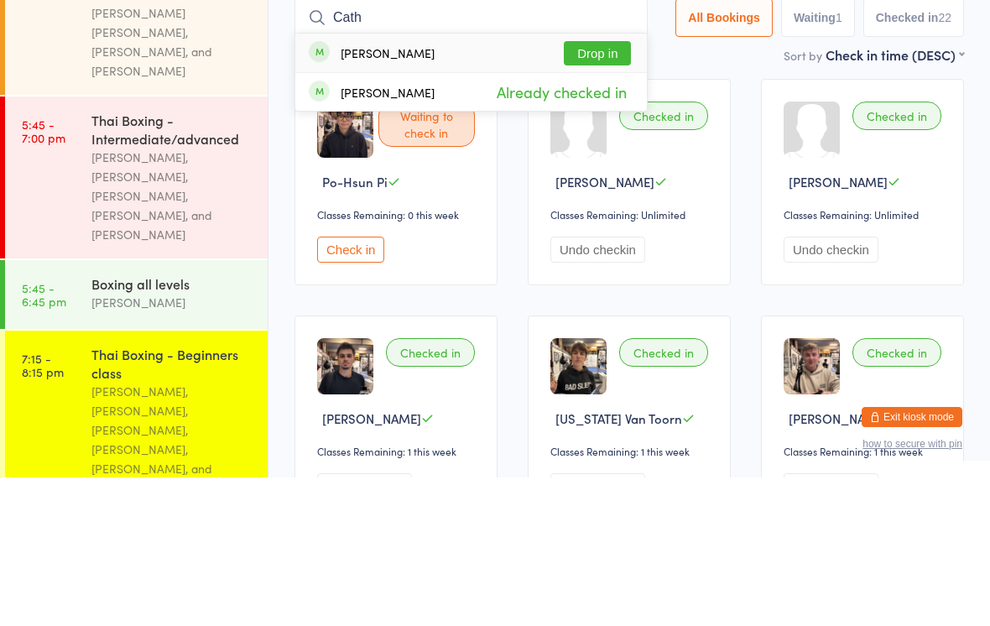
type input "Cath"
click at [368, 195] on div "[PERSON_NAME]" at bounding box center [388, 201] width 94 height 13
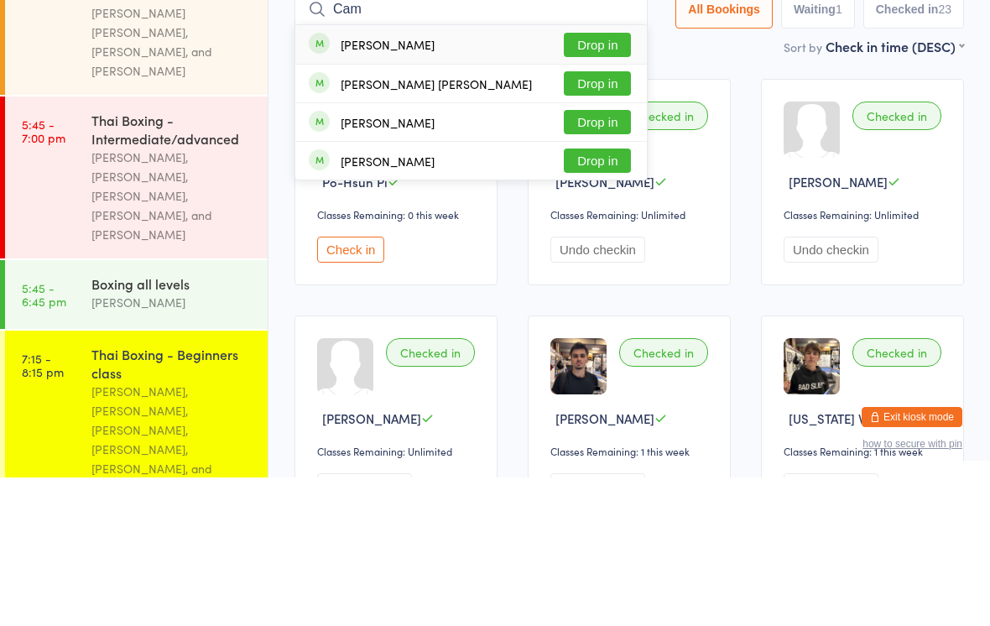
type input "Cam"
click at [604, 181] on button "Drop in" at bounding box center [597, 193] width 67 height 24
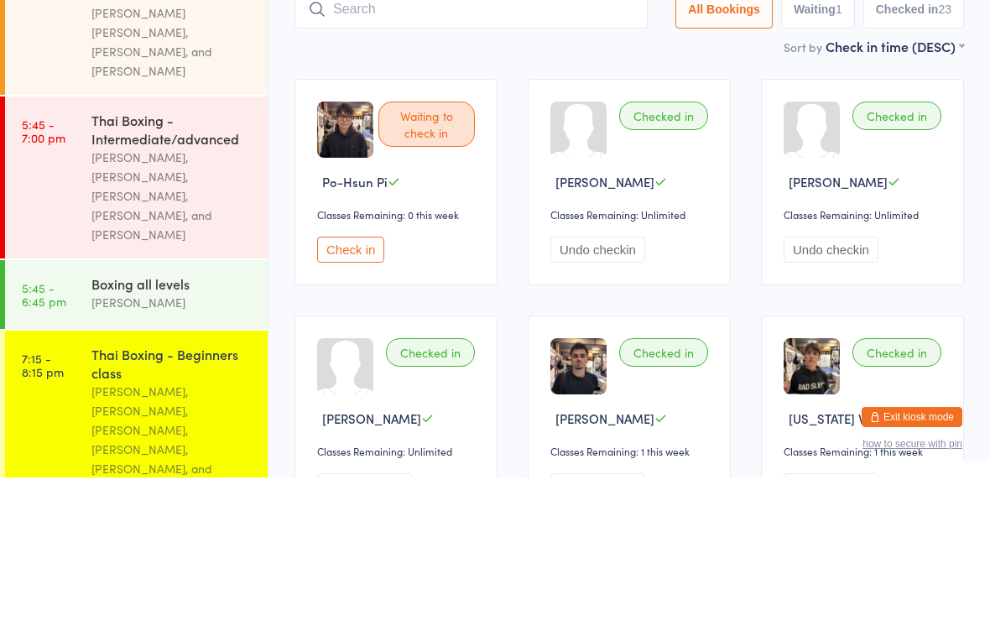
scroll to position [149, 0]
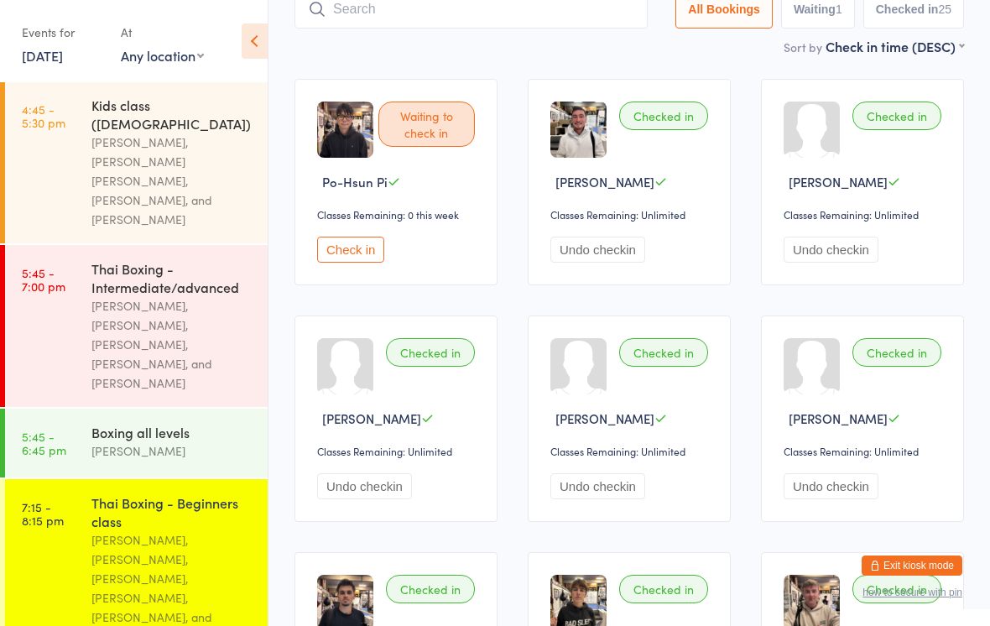
click at [466, 18] on input "search" at bounding box center [471, 9] width 353 height 39
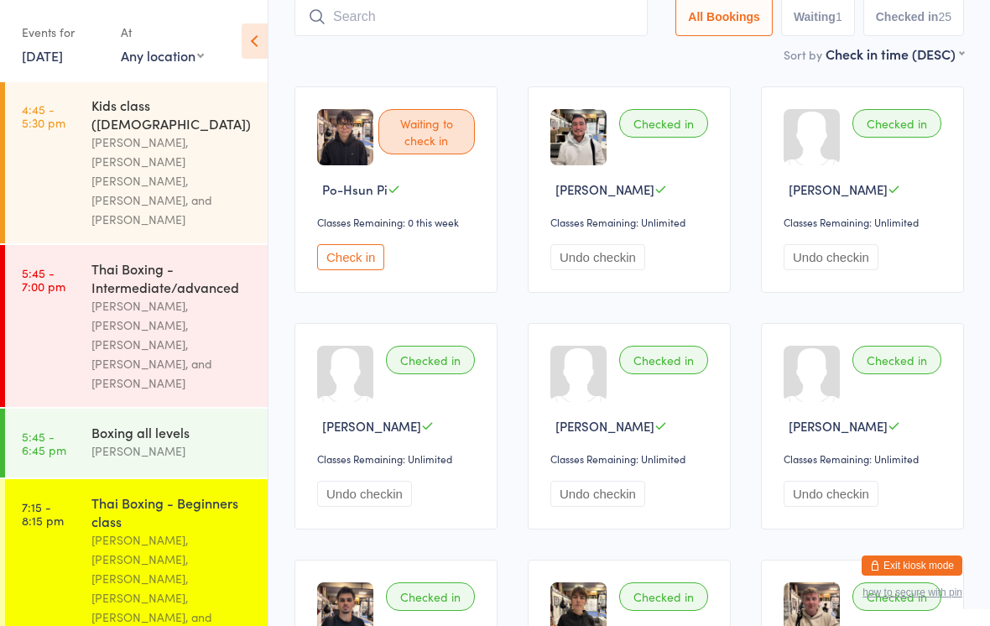
scroll to position [140, 0]
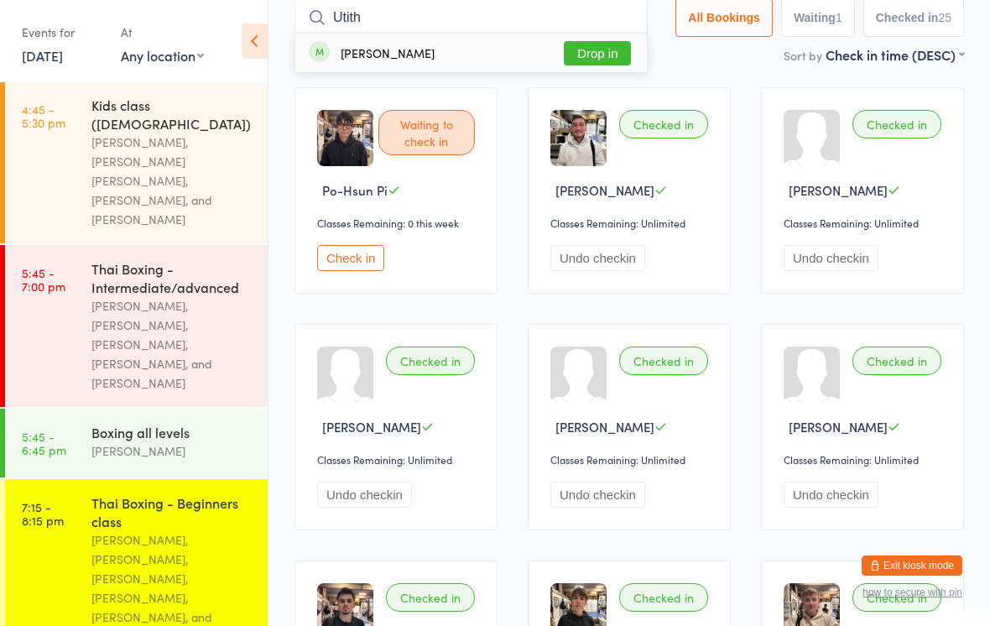
type input "Utith"
click at [478, 55] on div "Utithkowtham Singarayar Drop in" at bounding box center [471, 53] width 352 height 39
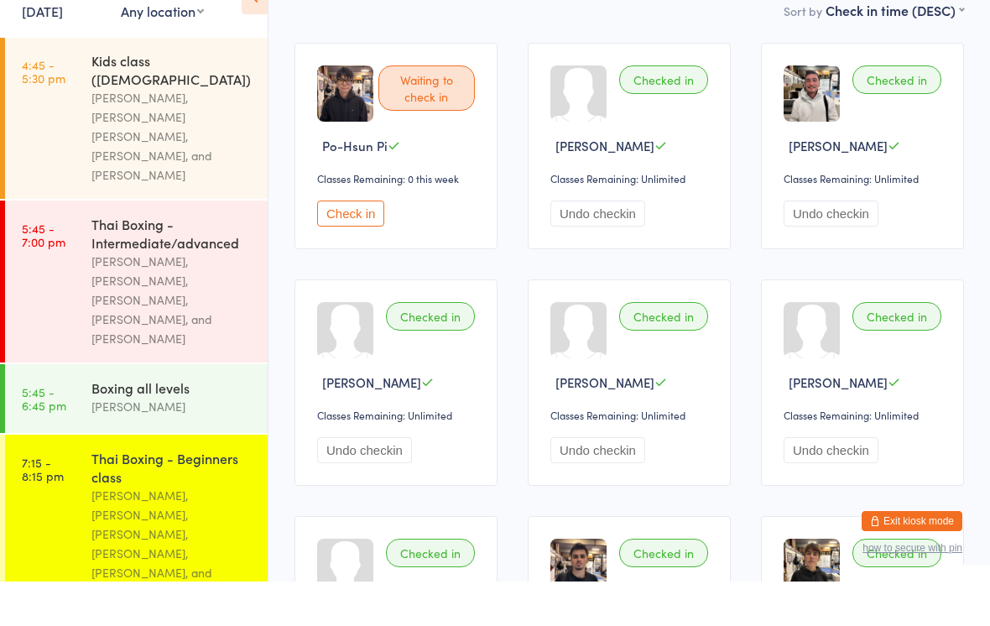
click at [350, 245] on button "Check in" at bounding box center [350, 258] width 67 height 26
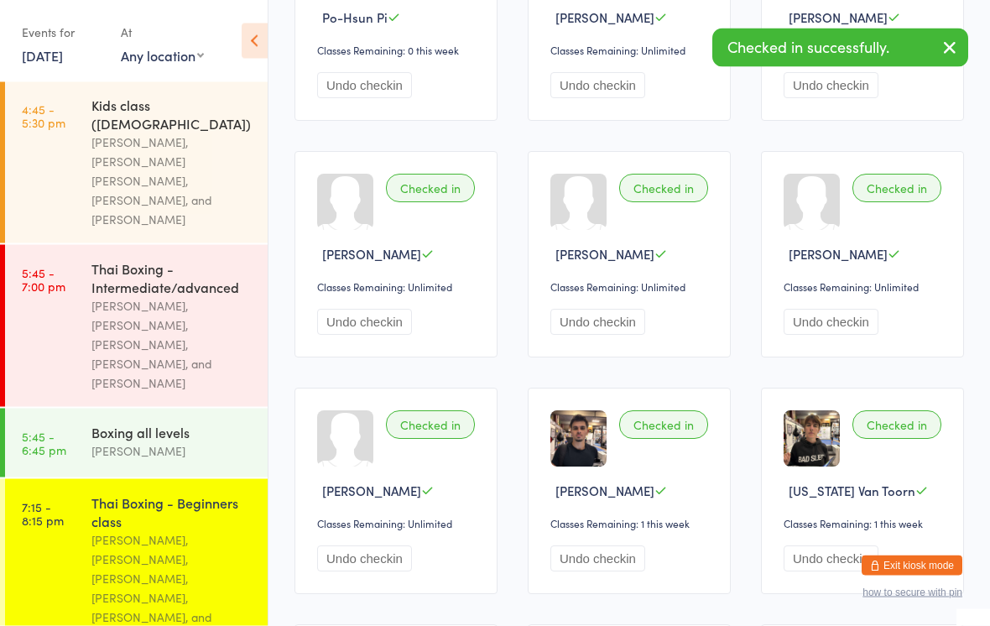
scroll to position [316, 0]
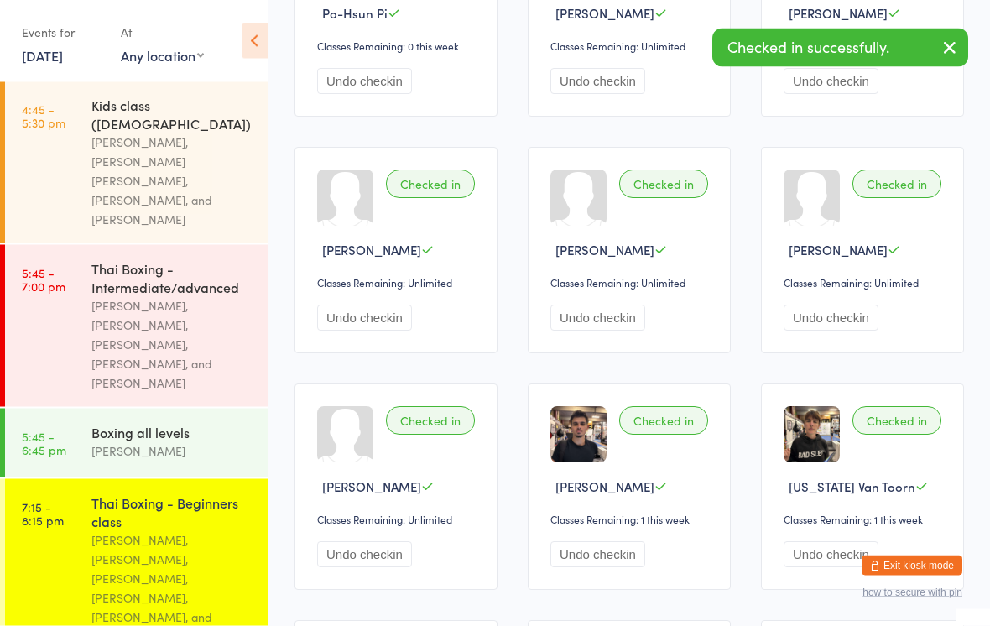
click at [173, 530] on div "[PERSON_NAME], [PERSON_NAME], [PERSON_NAME], [PERSON_NAME], [PERSON_NAME], and …" at bounding box center [172, 588] width 162 height 116
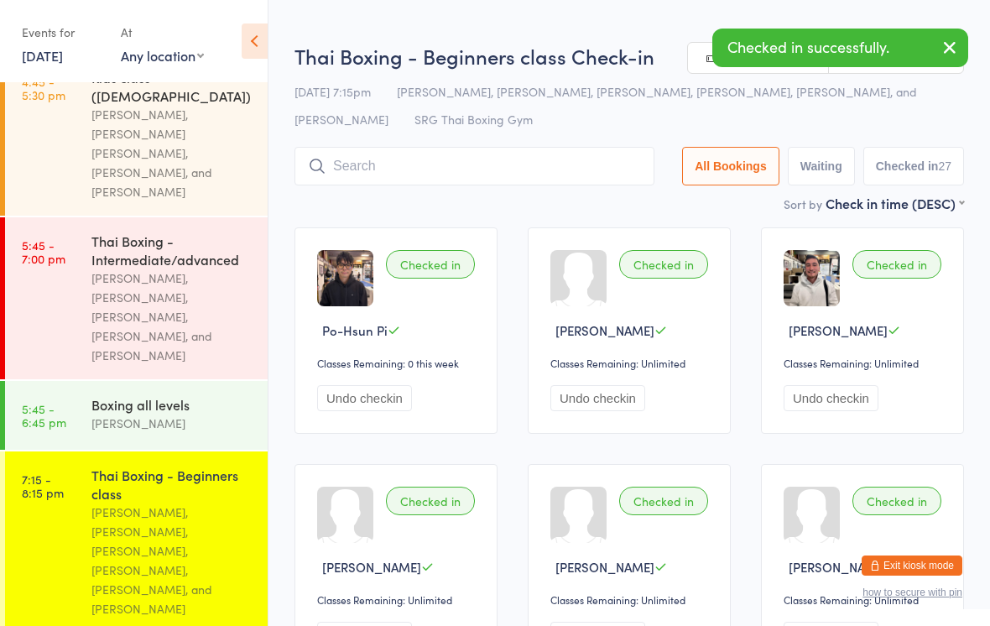
scroll to position [430, 0]
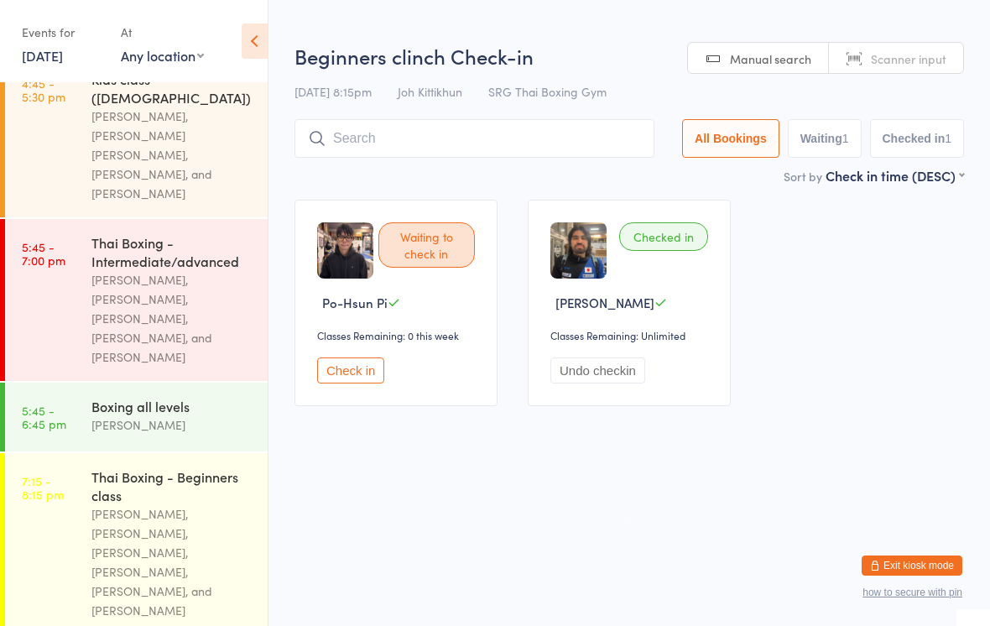
click at [370, 369] on button "Check in" at bounding box center [350, 370] width 67 height 26
